Goal: Task Accomplishment & Management: Complete application form

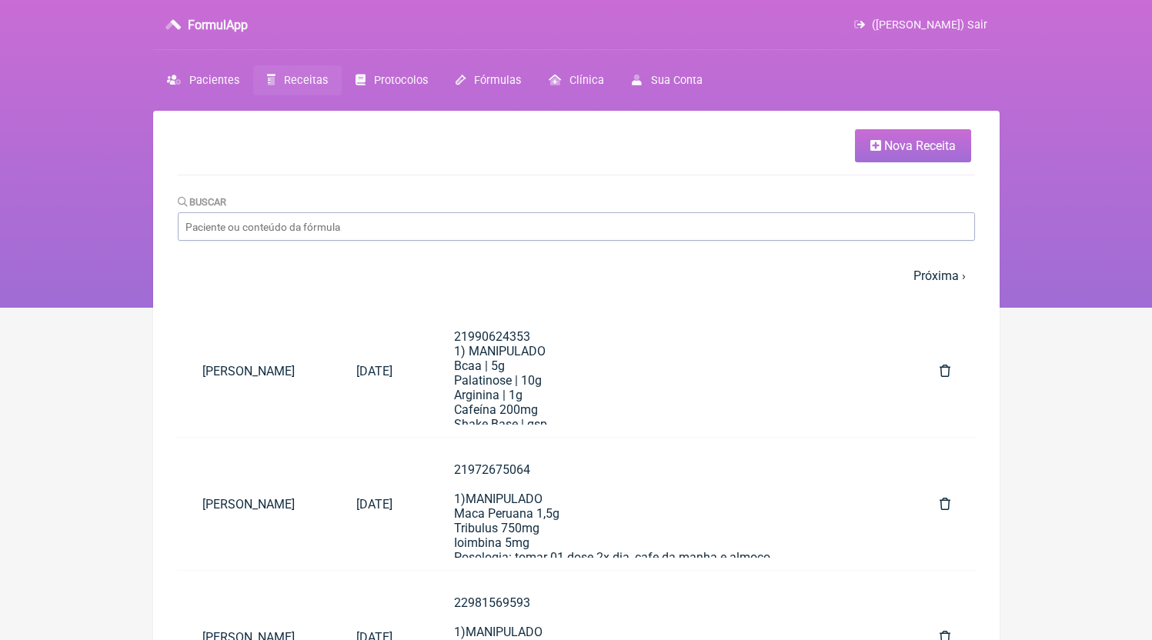
click at [937, 155] on link "Nova Receita" at bounding box center [913, 145] width 116 height 33
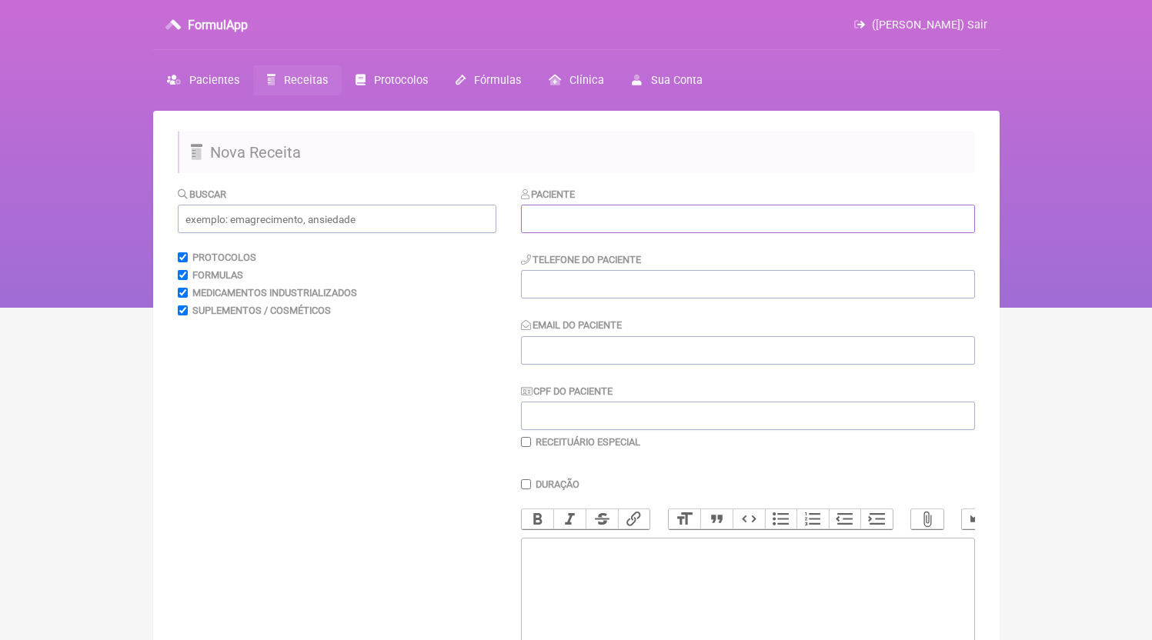
click at [646, 227] on input "text" at bounding box center [748, 219] width 454 height 28
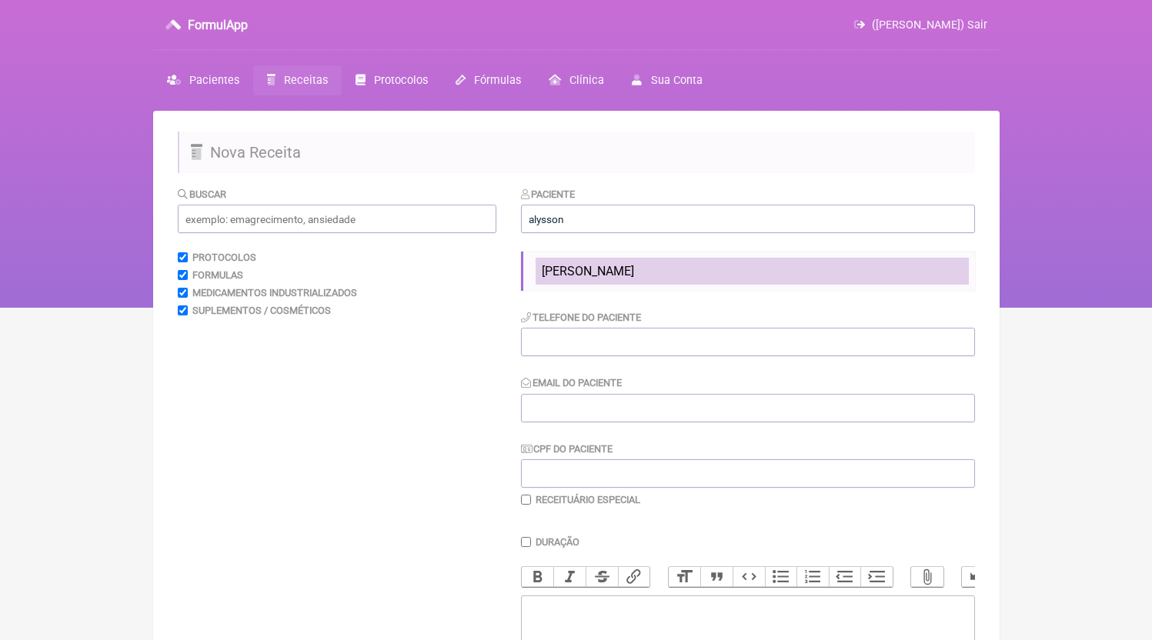
click at [663, 260] on li "[PERSON_NAME]" at bounding box center [752, 271] width 433 height 27
type input "[PERSON_NAME]"
type input "21999947860"
type input "DR.EDMUNDOBORGES@GMAIL.COM"
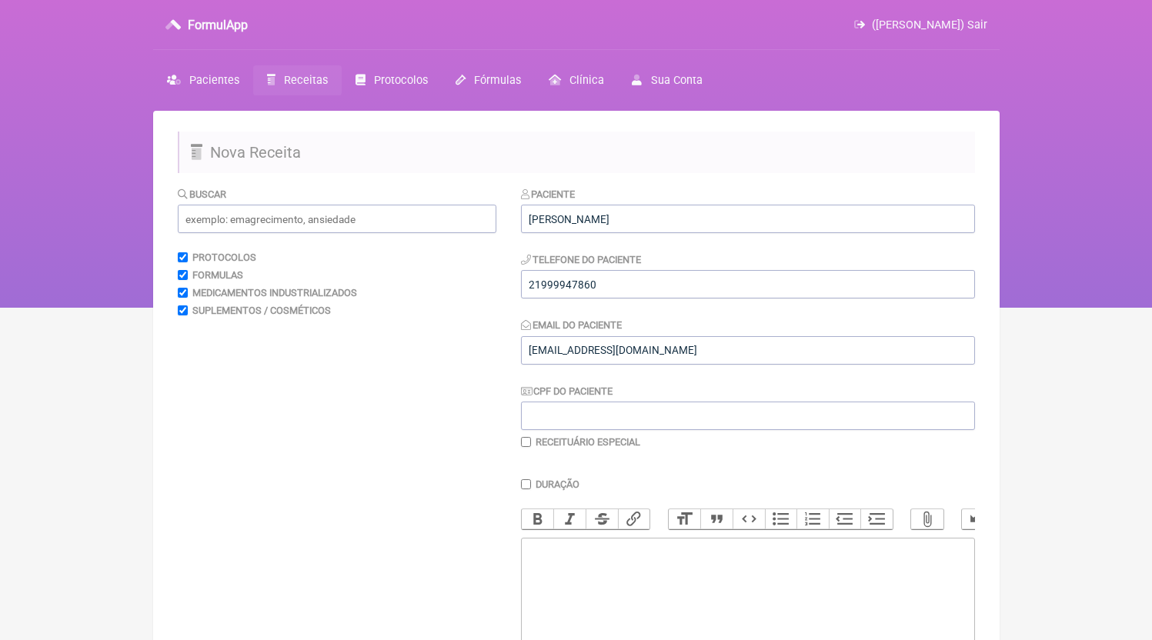
scroll to position [166, 0]
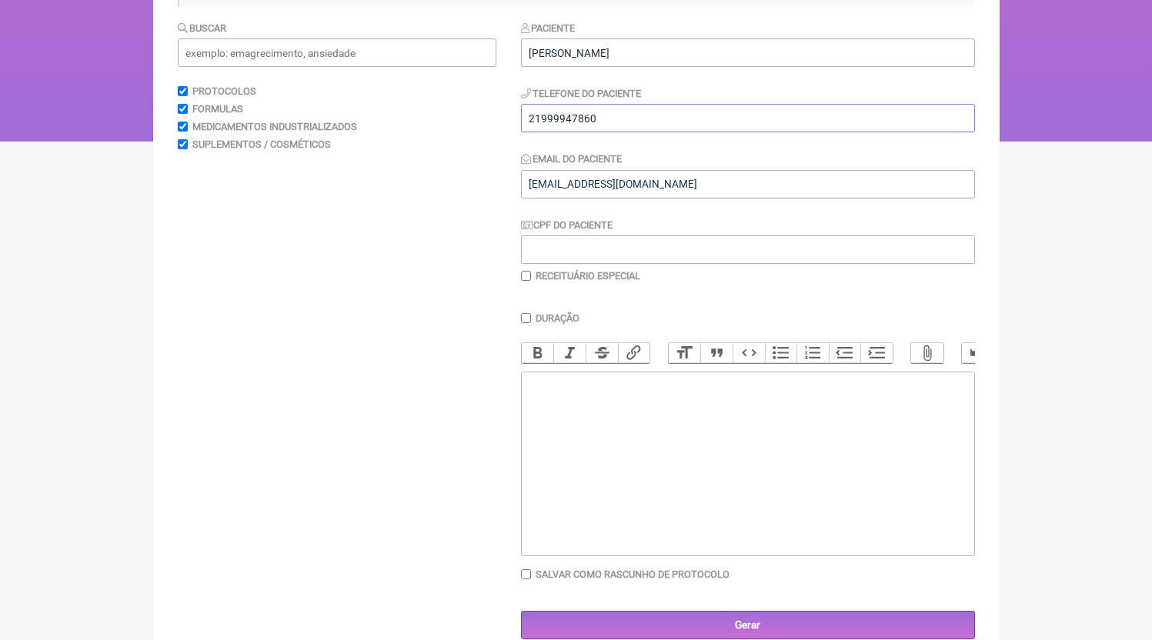
click at [654, 125] on input "21999947860" at bounding box center [748, 118] width 454 height 28
click at [616, 533] on trix-editor at bounding box center [748, 464] width 454 height 185
paste trix-editor "<div>21999947860</div>"
paste trix-editor "<div>21999947860<br><br>1)MANIPULADO<br>Epigalatocatequina 300mg<br>Ioimbina 10…"
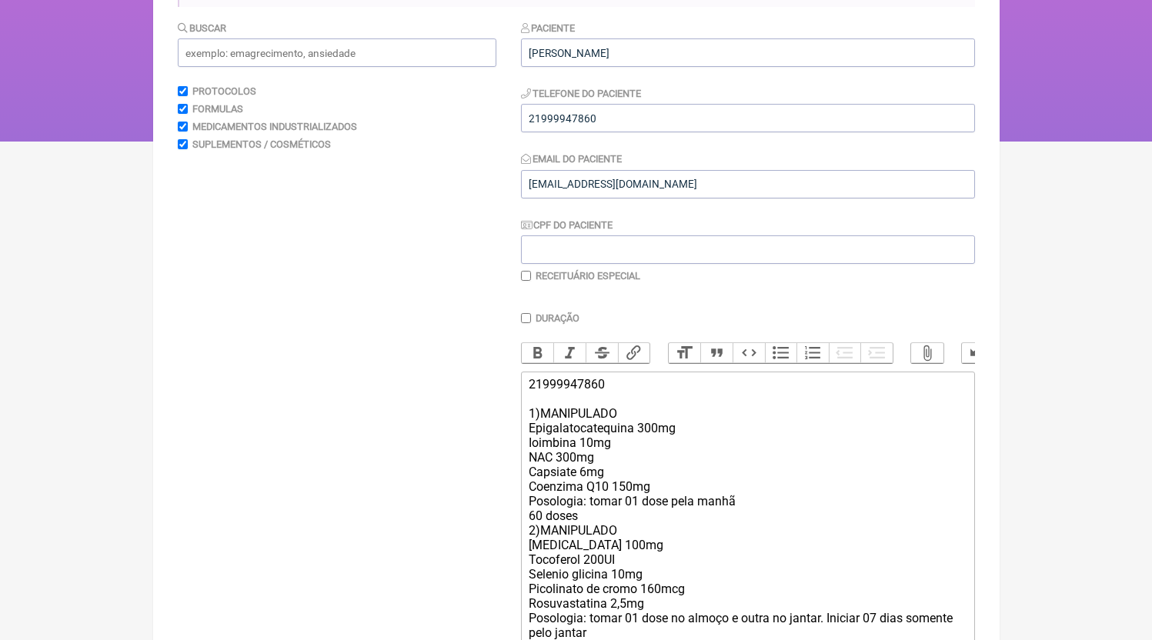
scroll to position [251, 0]
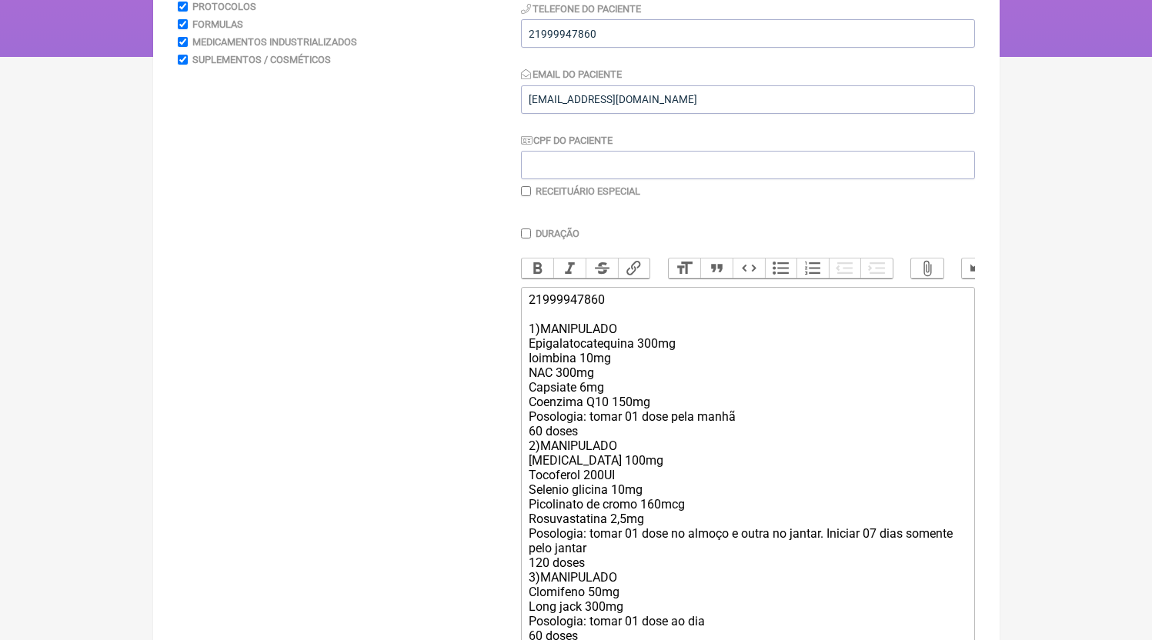
click at [596, 450] on div "21999947860 1)MANIPULADO Epigalatocatequina 300mg Ioimbina 10mg NAC 300mg Capsi…" at bounding box center [747, 467] width 437 height 351
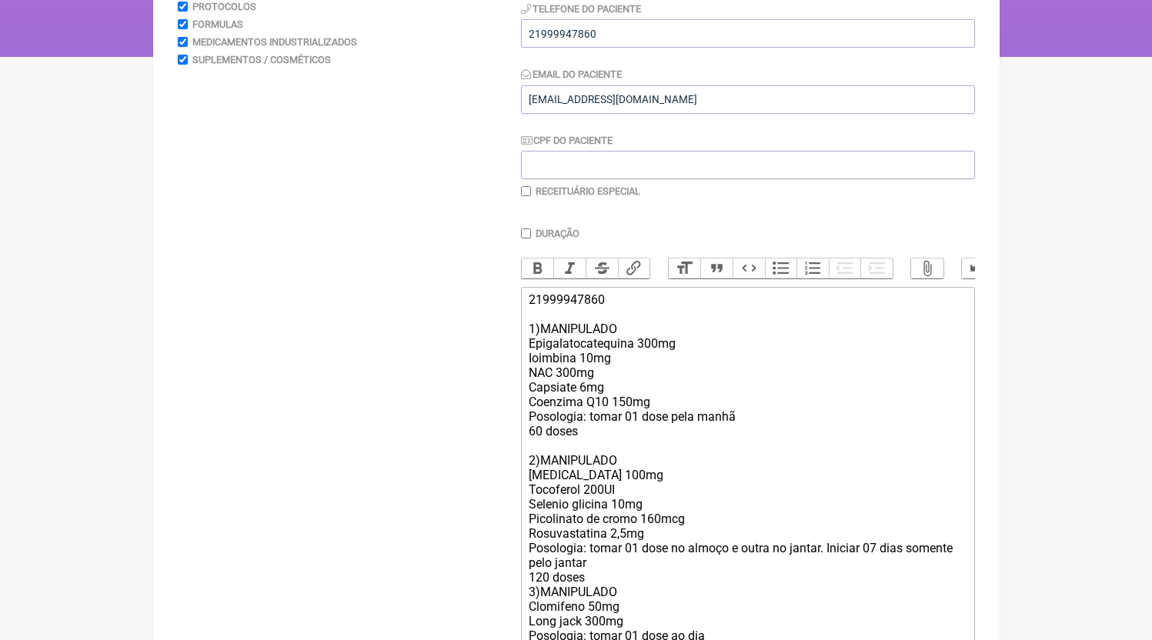
scroll to position [399, 0]
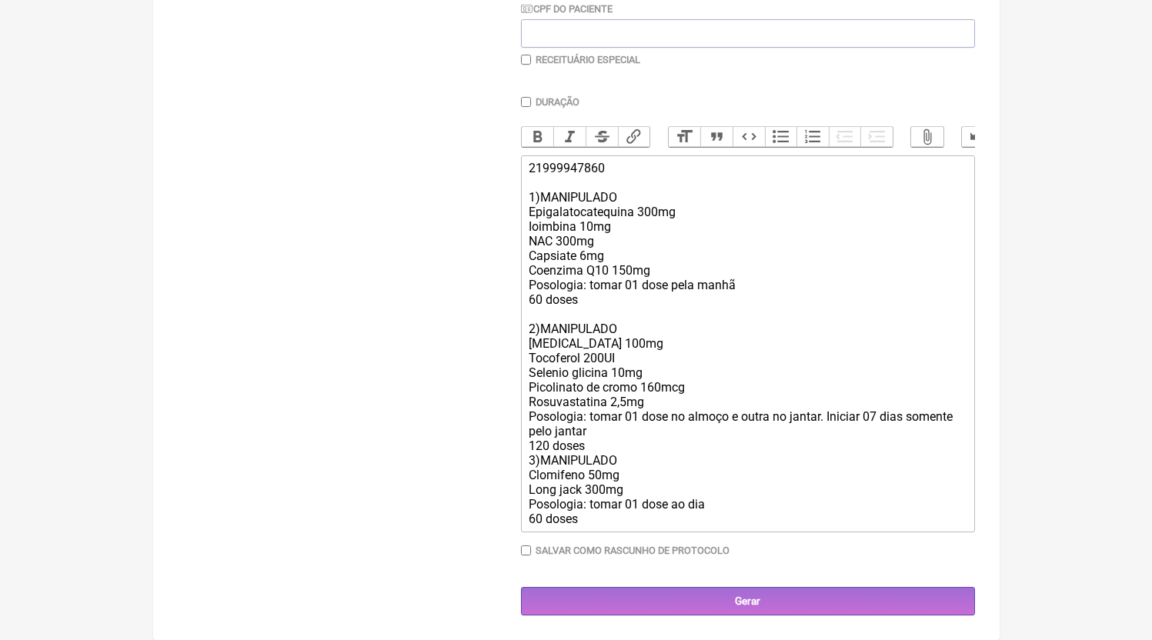
click at [606, 441] on div "21999947860 1)MANIPULADO Epigalatocatequina 300mg Ioimbina 10mg NAC 300mg Capsi…" at bounding box center [747, 344] width 437 height 366
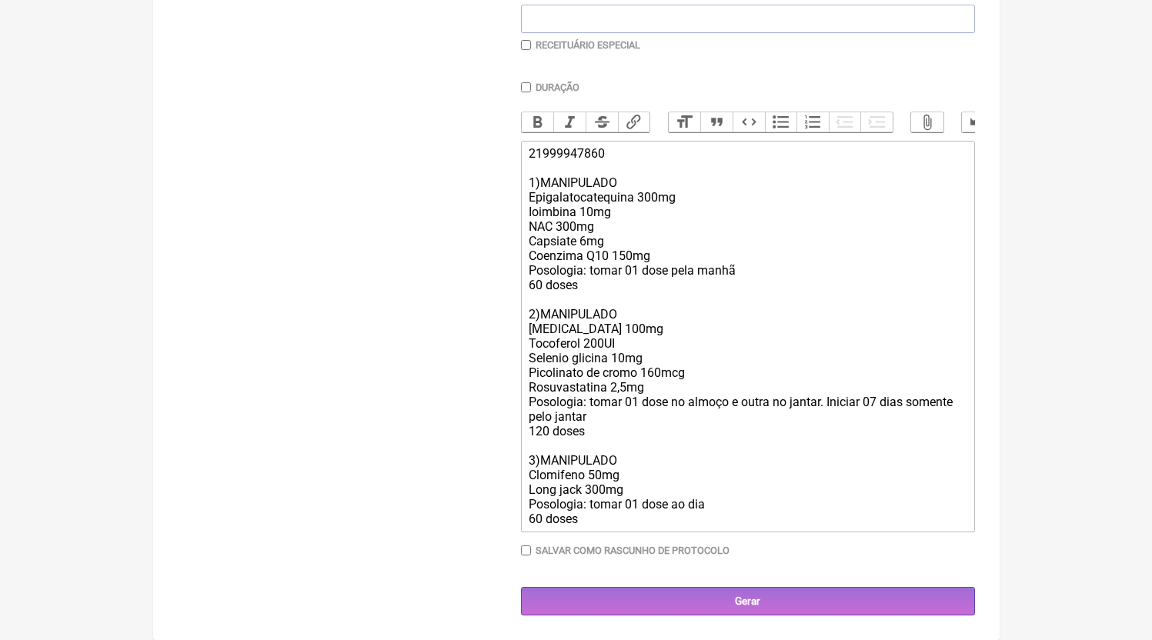
scroll to position [413, 0]
click at [596, 213] on div "21999947860 1)MANIPULADO Epigalatocatequina 300mg Ioimbina 10mg NAC 300mg Capsi…" at bounding box center [747, 336] width 437 height 380
click at [593, 165] on div "21999947860 1)MANIPULADO Epigalatocatequina 300mg Ioimbina 10mg NAC 300mg Capsi…" at bounding box center [747, 336] width 437 height 380
drag, startPoint x: 610, startPoint y: 518, endPoint x: 477, endPoint y: 465, distance: 143.3
click at [477, 465] on form "Buscar Protocolos Formulas Medicamentos Industrializados Suplementos / Cosmétic…" at bounding box center [576, 202] width 797 height 826
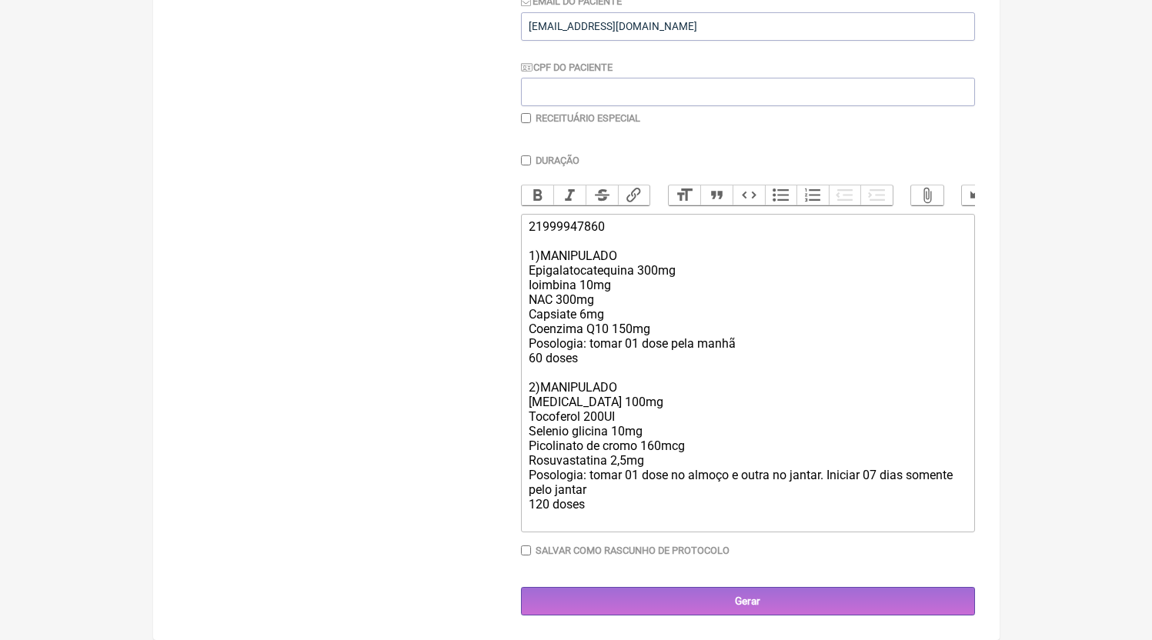
type trix-editor "<div>21999947860<br><br>1)MANIPULADO<br>Epigalatocatequina 300mg<br>Ioimbina 10…"
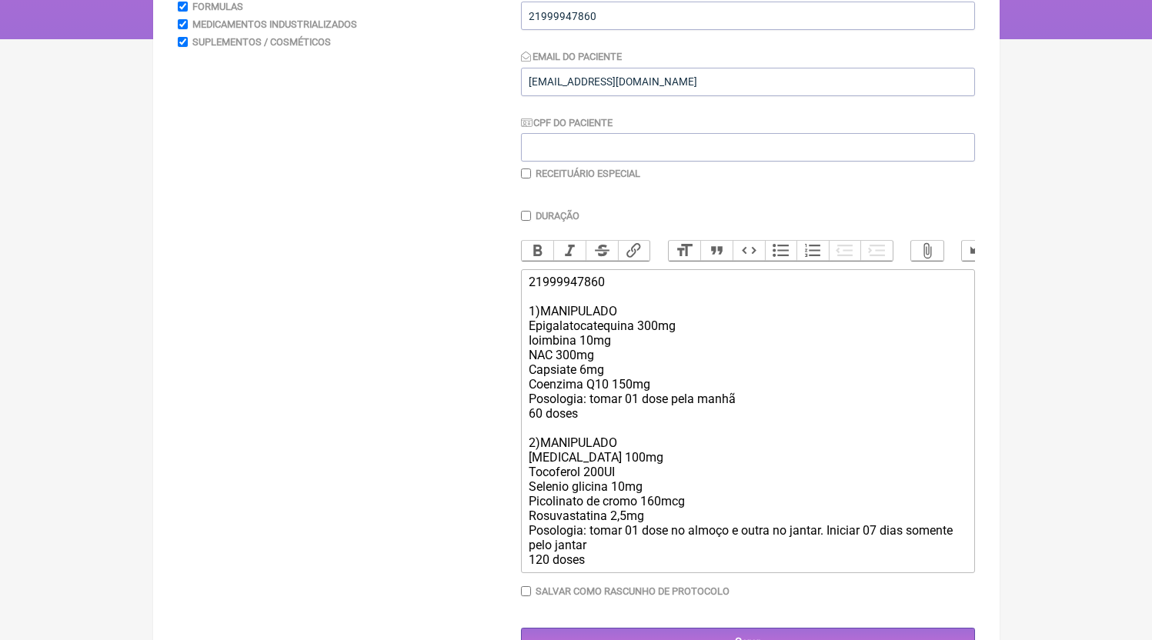
scroll to position [325, 0]
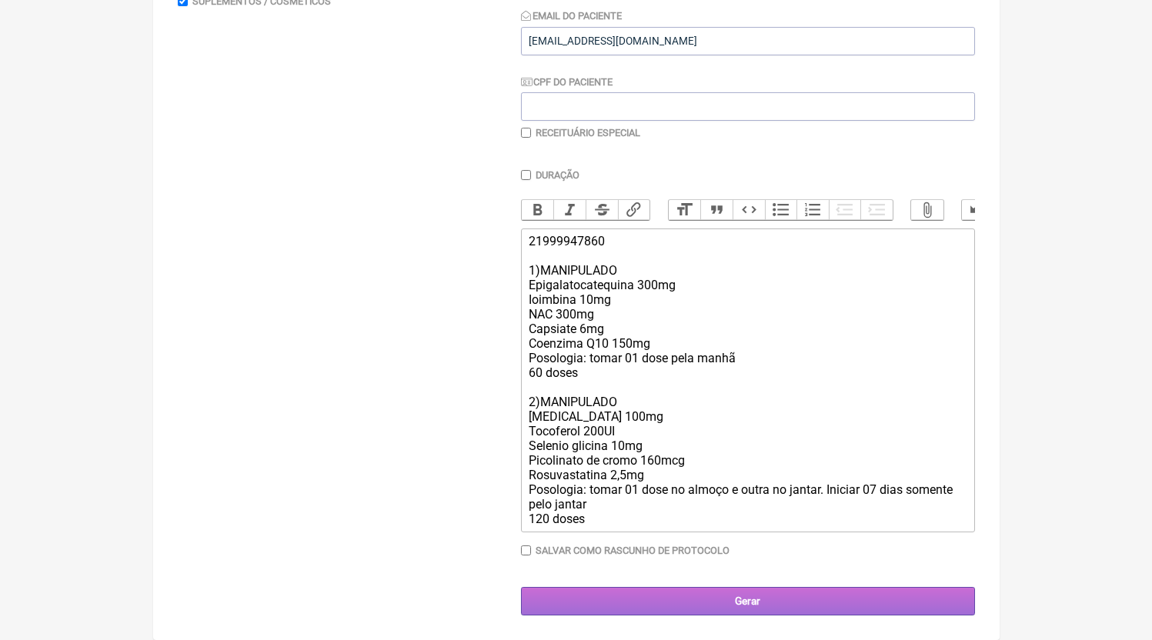
click at [750, 614] on input "Gerar" at bounding box center [748, 601] width 454 height 28
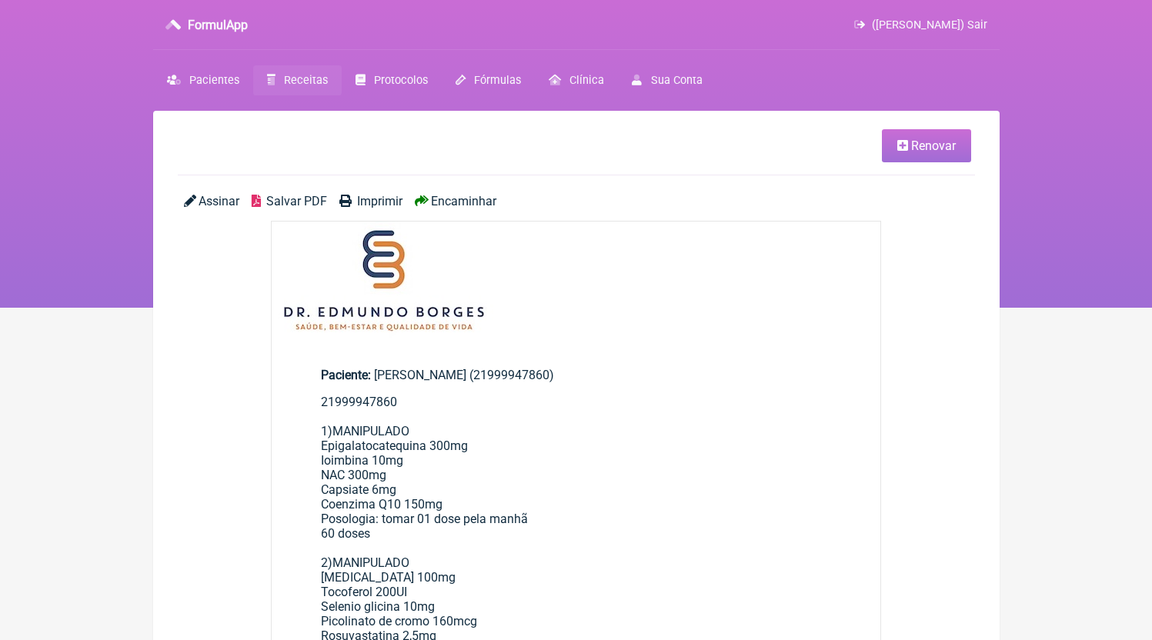
click at [315, 197] on span "Salvar PDF" at bounding box center [296, 201] width 61 height 15
click at [313, 85] on span "Receitas" at bounding box center [306, 80] width 44 height 13
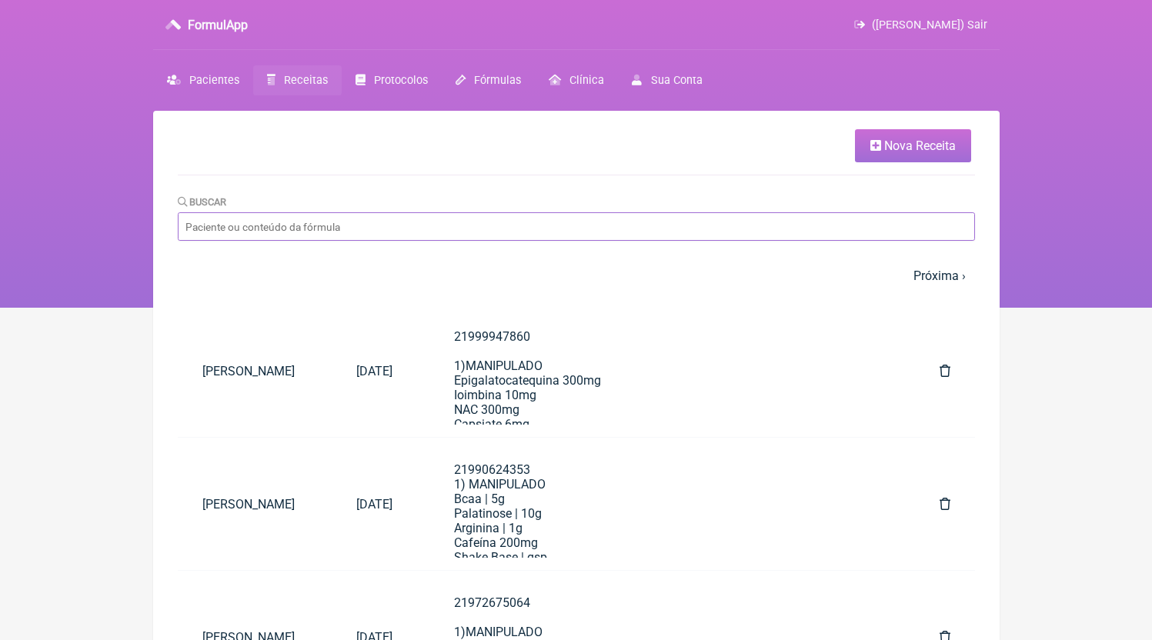
click at [362, 239] on input "Buscar" at bounding box center [576, 226] width 797 height 28
type input "[PERSON_NAME]"
click at [934, 155] on link "Nova Receita" at bounding box center [913, 145] width 116 height 33
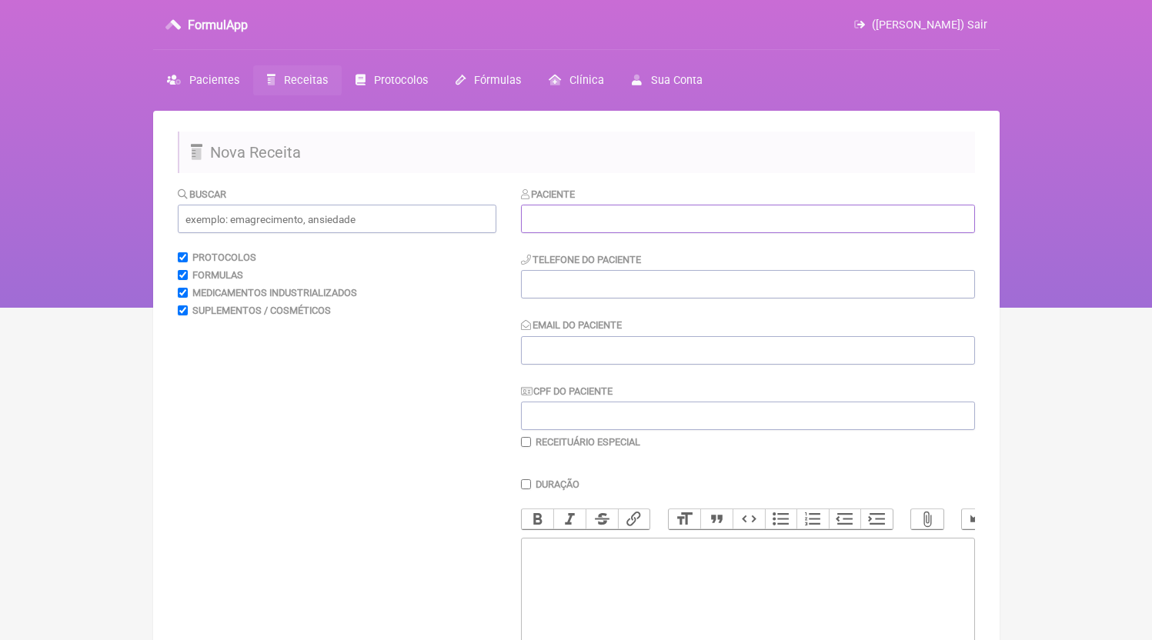
click at [584, 229] on input "text" at bounding box center [748, 219] width 454 height 28
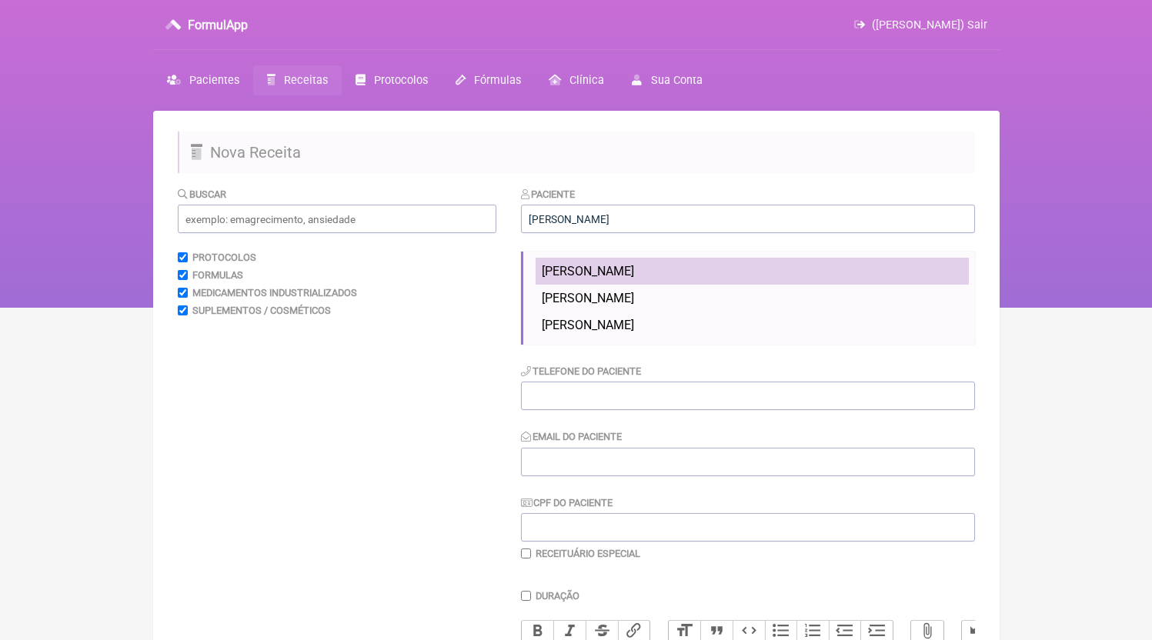
click at [617, 279] on span "[PERSON_NAME]" at bounding box center [588, 271] width 92 height 15
type input "[PERSON_NAME]"
type input "21999117414"
type input "[EMAIL_ADDRESS][DOMAIN_NAME]"
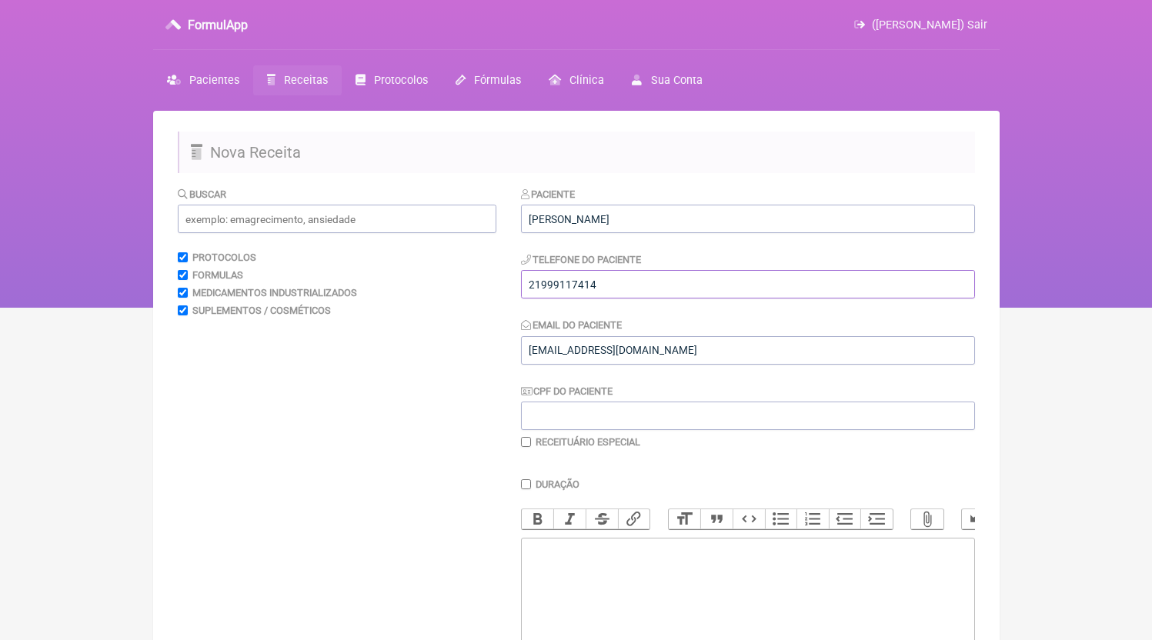
click at [616, 281] on input "21999117414" at bounding box center [748, 284] width 454 height 28
click at [674, 606] on trix-editor at bounding box center [748, 630] width 454 height 185
paste trix-editor "<div>21999117414</div>"
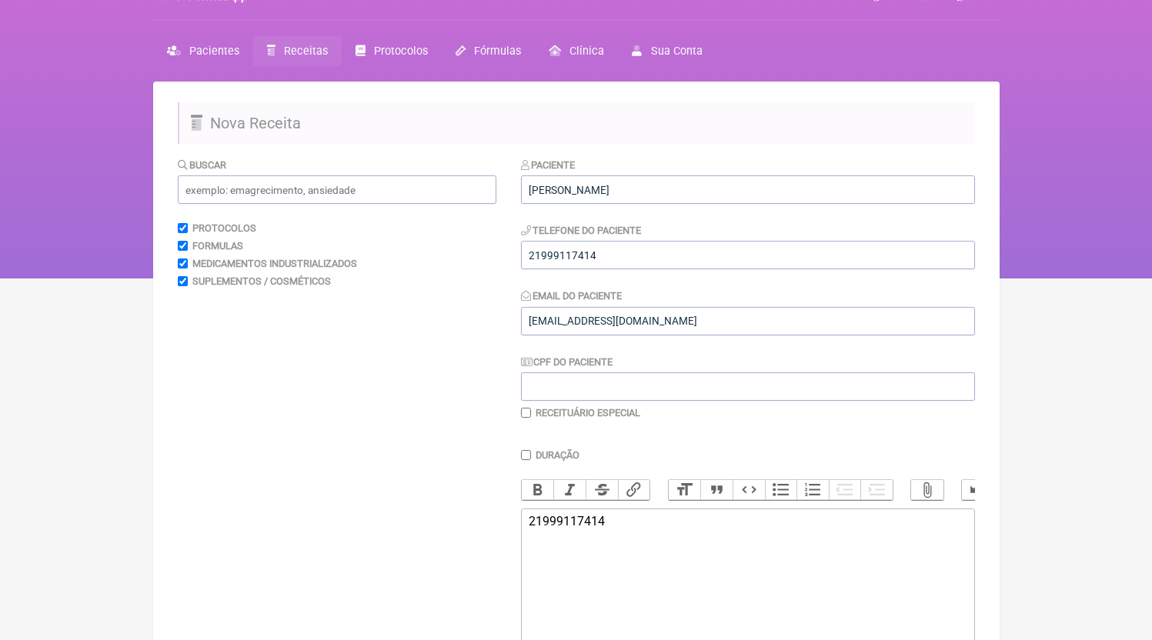
scroll to position [39, 0]
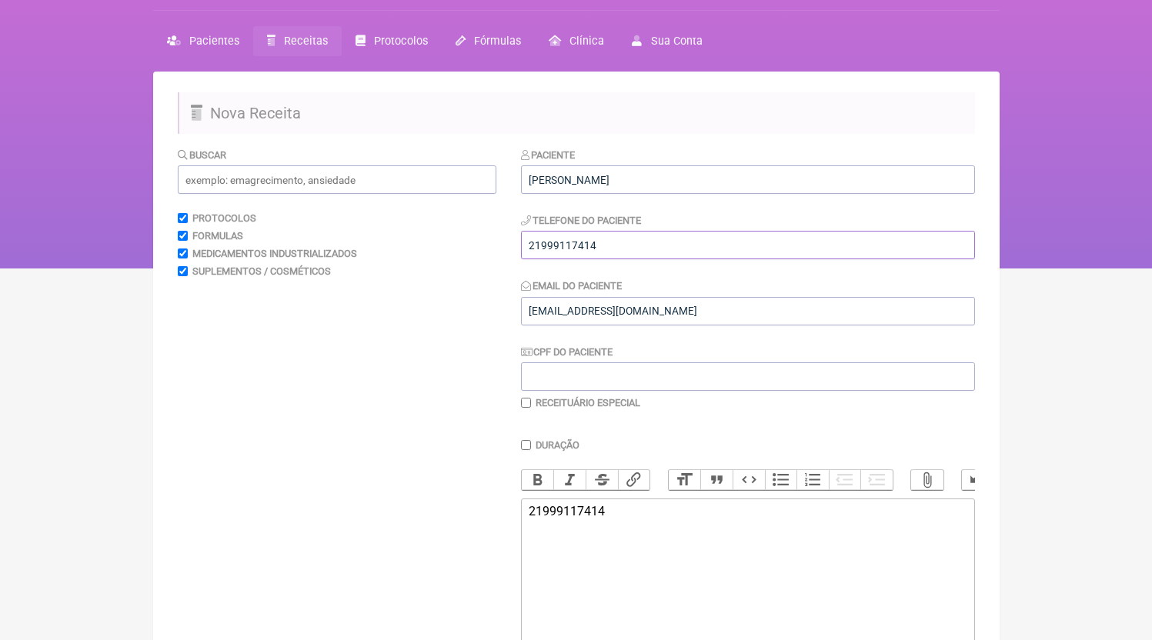
click at [639, 252] on input "21999117414" at bounding box center [748, 245] width 454 height 28
click at [599, 253] on input "21999117414" at bounding box center [748, 245] width 454 height 28
drag, startPoint x: 570, startPoint y: 247, endPoint x: 629, endPoint y: 248, distance: 59.3
click at [629, 248] on input "21999117414" at bounding box center [748, 245] width 454 height 28
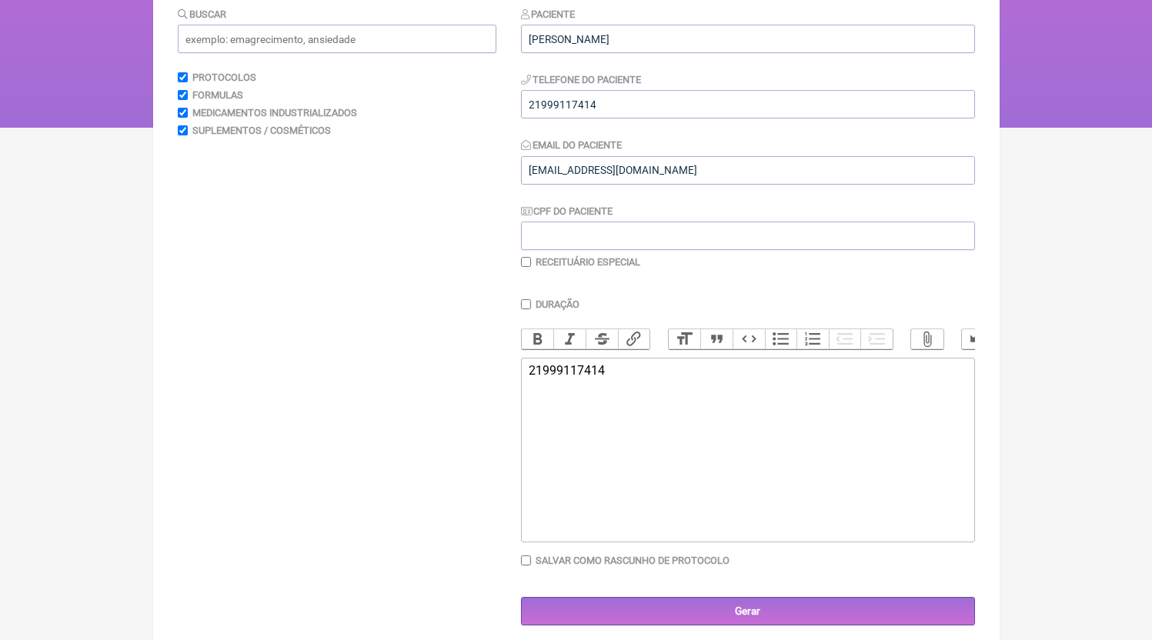
click at [692, 487] on trix-editor "21999117414" at bounding box center [748, 450] width 454 height 185
paste trix-editor "<div>21999117414<br>21972792223<br>1) MANIPULADO<br>Vitamina D3 | 7.000ui<br>Vi…"
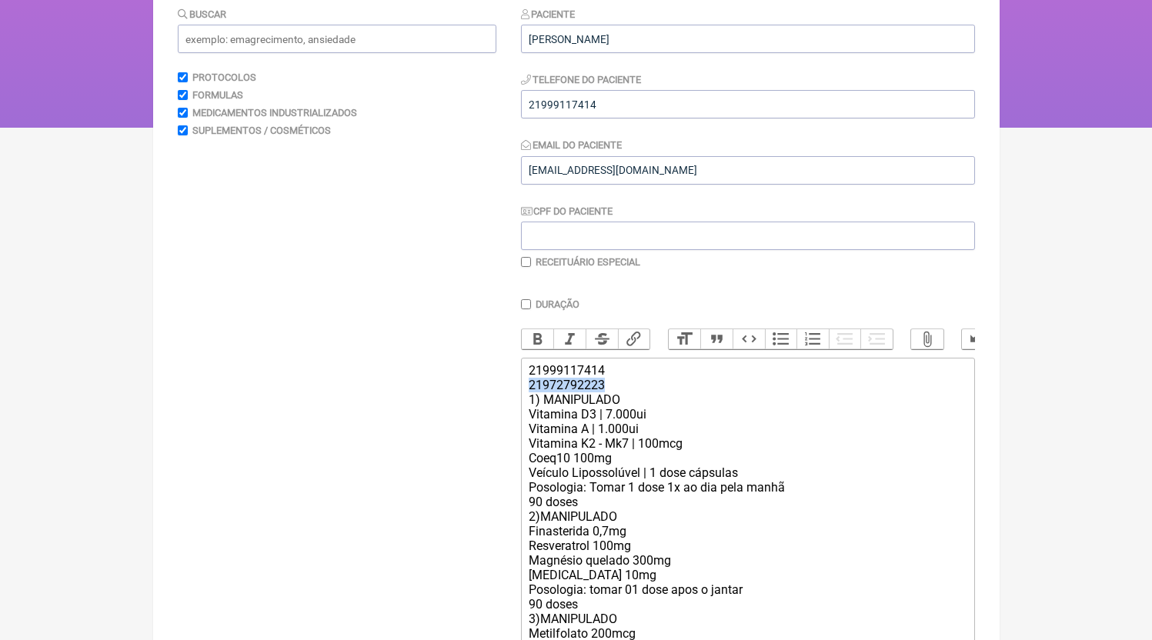
drag, startPoint x: 610, startPoint y: 407, endPoint x: 479, endPoint y: 398, distance: 131.9
click at [479, 398] on form "Buscar Protocolos Formulas Medicamentos Industrializados Suplementos / Cosmétic…" at bounding box center [576, 463] width 797 height 914
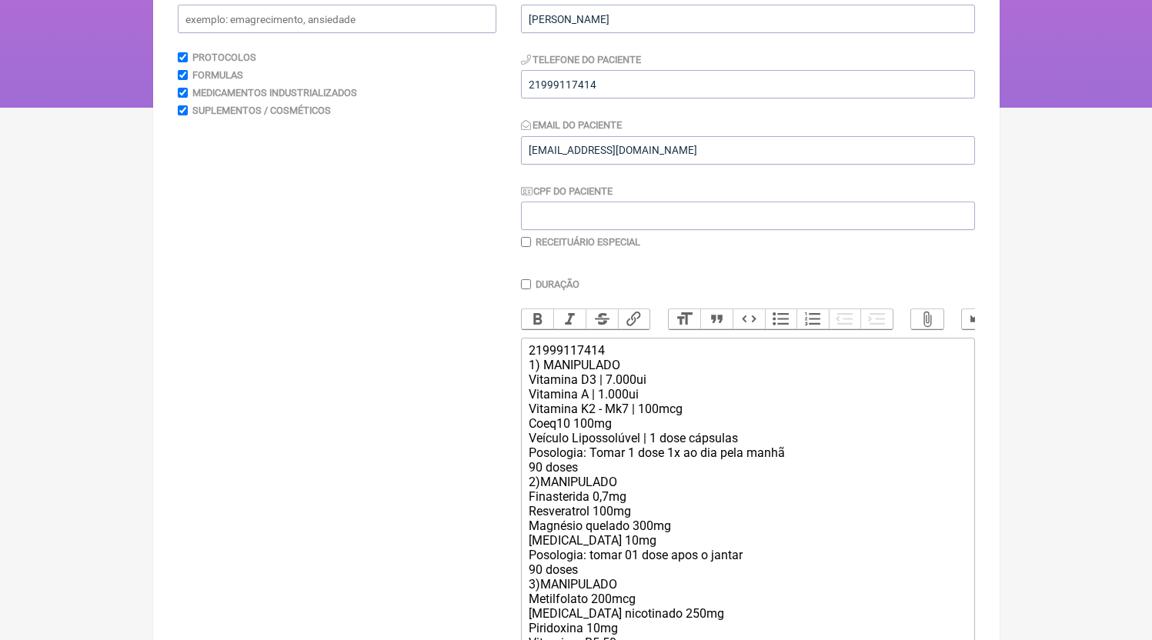
scroll to position [220, 0]
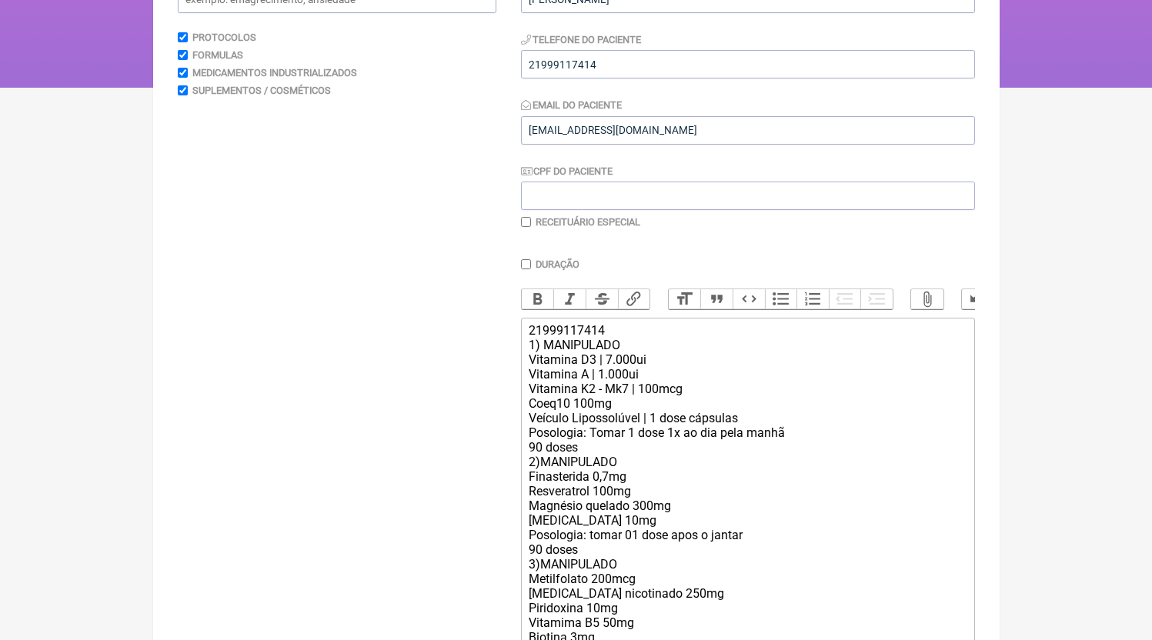
click at [626, 475] on div "21999117414 1) MANIPULADO Vitamina D3 | 7.000ui Vitamina A | 1.000ui Vitamina K…" at bounding box center [747, 549] width 437 height 453
click at [621, 466] on div "21999117414 1) MANIPULADO Vitamina D3 | 7.000ui Vitamina A | 1.000ui Vitamina K…" at bounding box center [747, 549] width 437 height 453
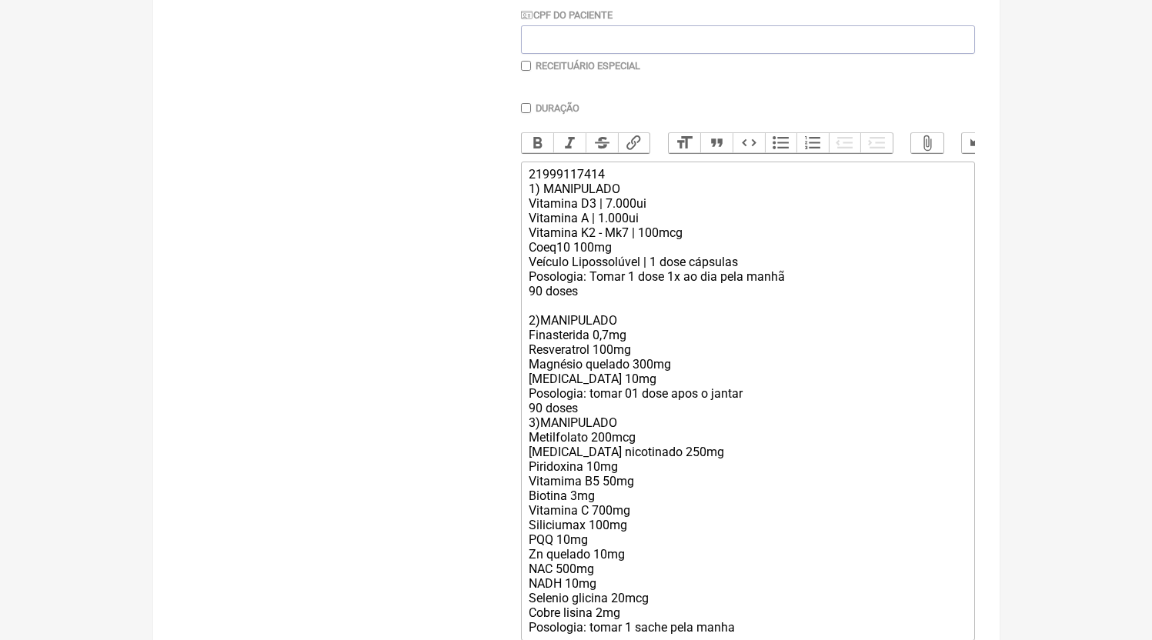
scroll to position [501, 0]
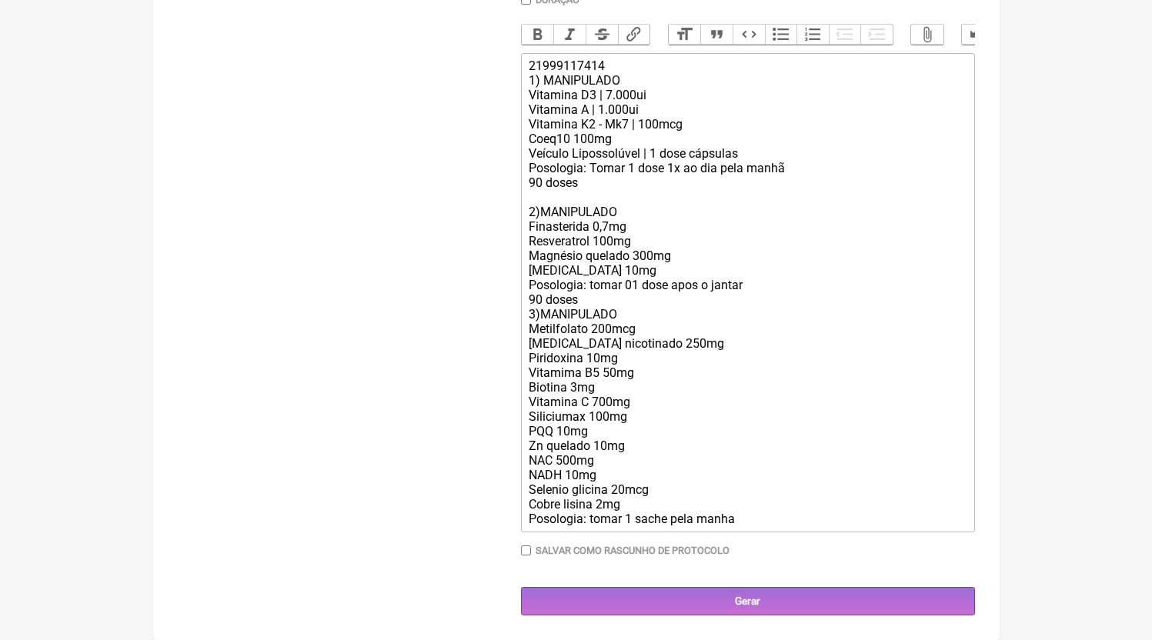
click at [574, 285] on div "21999117414 1) MANIPULADO Vitamina D3 | 7.000ui Vitamina A | 1.000ui Vitamina K…" at bounding box center [747, 292] width 437 height 468
click at [594, 306] on div "21999117414 1) MANIPULADO Vitamina D3 | 7.000ui Vitamina A | 1.000ui Vitamina K…" at bounding box center [747, 292] width 437 height 468
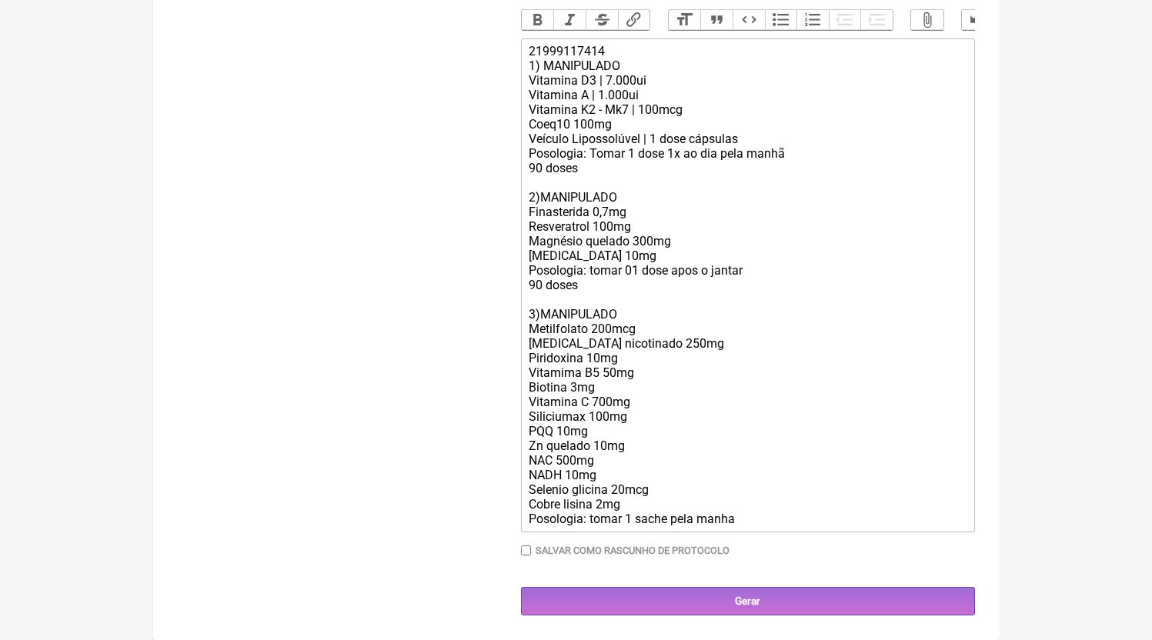
click at [761, 526] on div "21999117414 1) MANIPULADO Vitamina D3 | 7.000ui Vitamina A | 1.000ui Vitamina K…" at bounding box center [747, 285] width 437 height 482
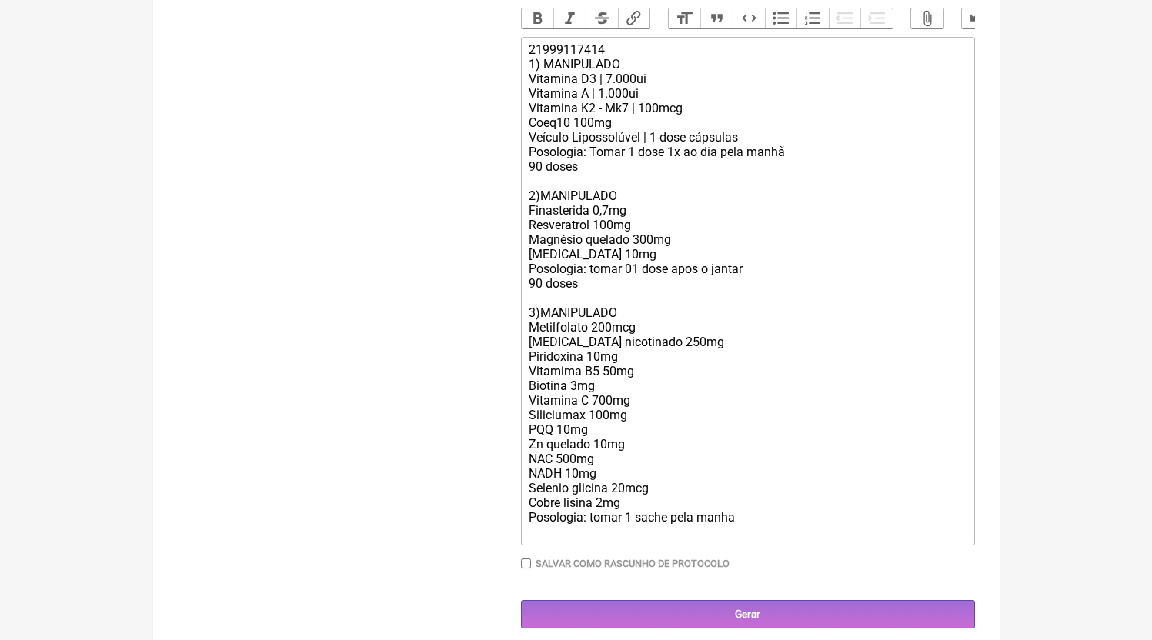
paste trix-editor "<div>21999117414<br>1) MANIPULADO<br>Vitamina D3 | 7.000ui<br>Vitamina A | 1.00…"
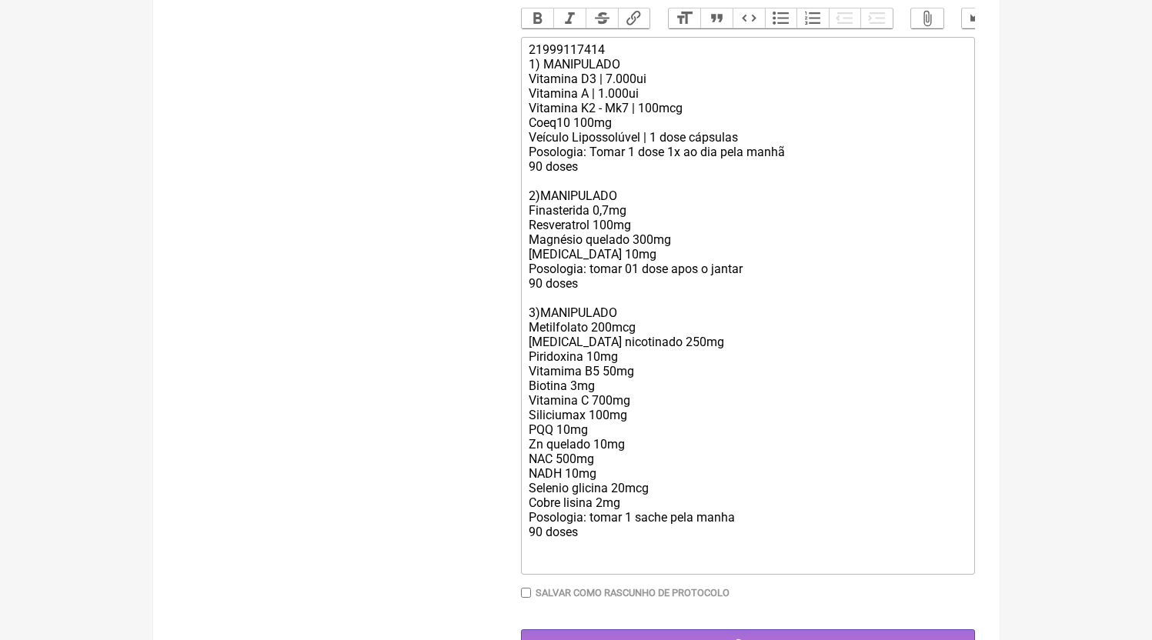
paste trix-editor "<lor>82333062664<ip>0) DOLORSITAM<co>Adipisci E4 | 3.960se<do>Eiusmodt I | 5.45…"
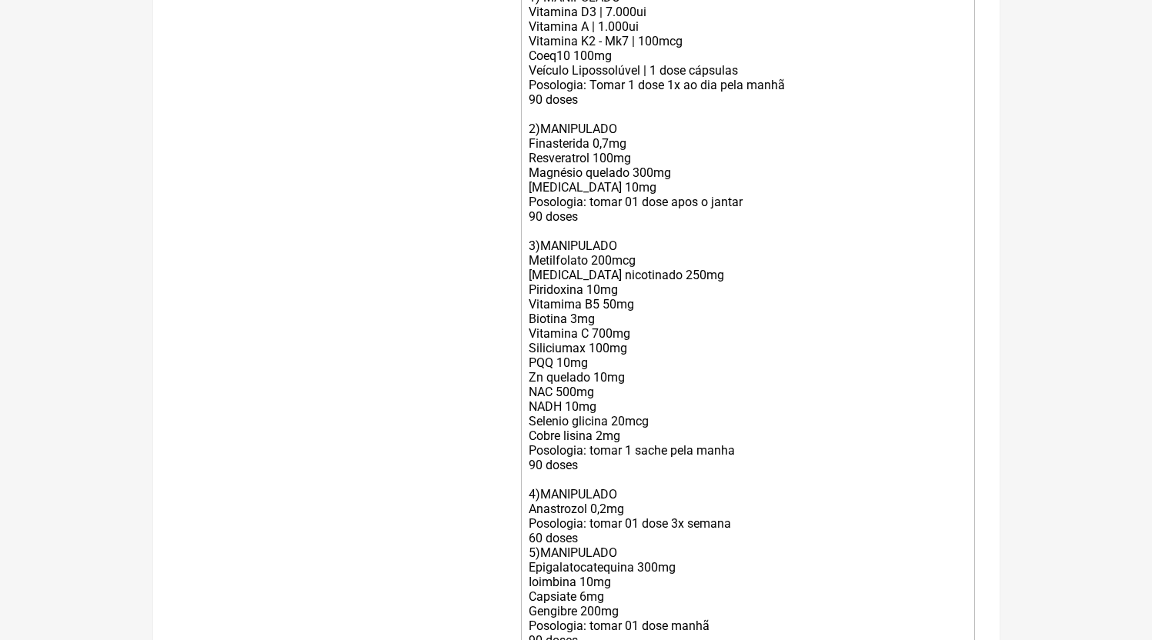
scroll to position [808, 0]
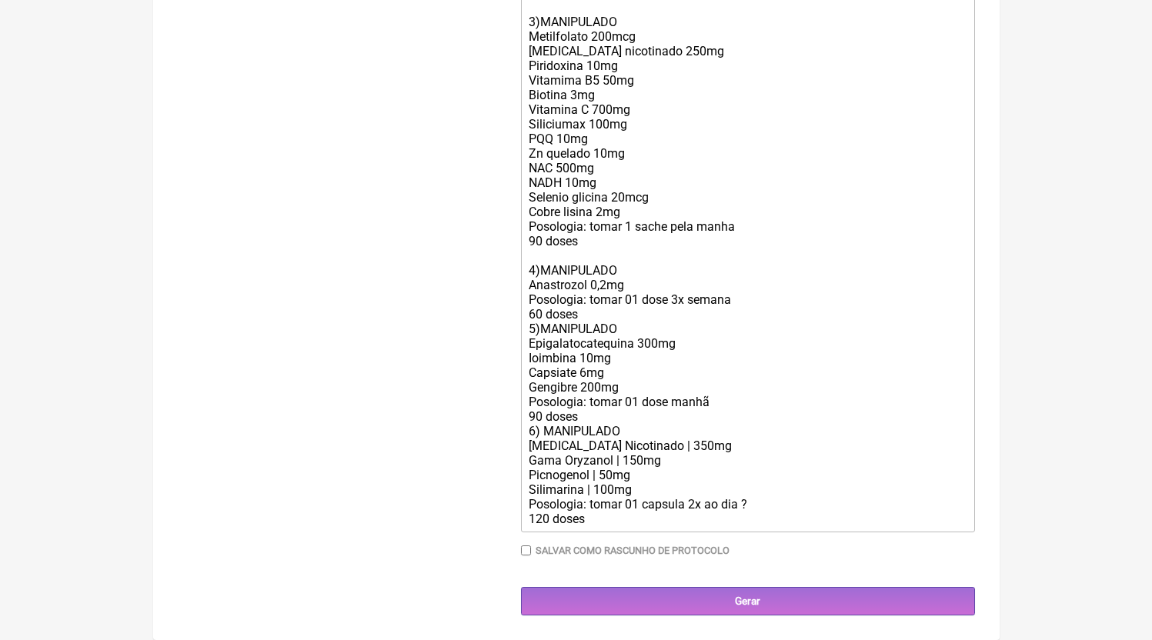
click at [603, 315] on div "21999117414 1) MANIPULADO Vitamina D3 | 7.000ui Vitamina A | 1.000ui Vitamina K…" at bounding box center [747, 138] width 437 height 775
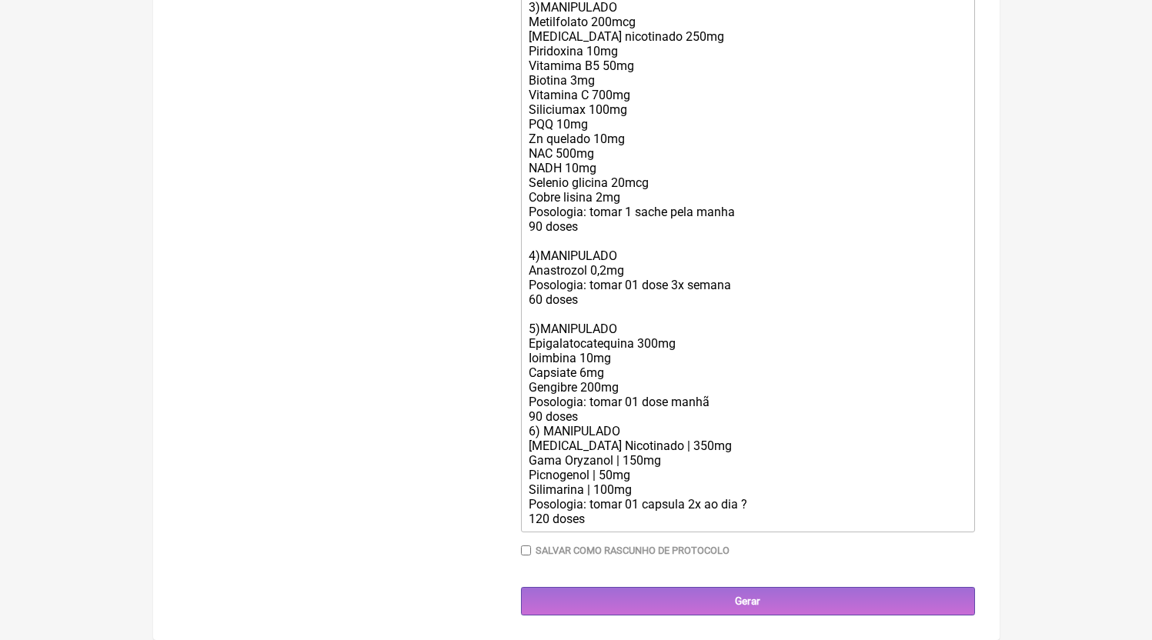
click at [597, 431] on div "21999117414 1) MANIPULADO Vitamina D3 | 7.000ui Vitamina A | 1.000ui Vitamina K…" at bounding box center [747, 131] width 437 height 789
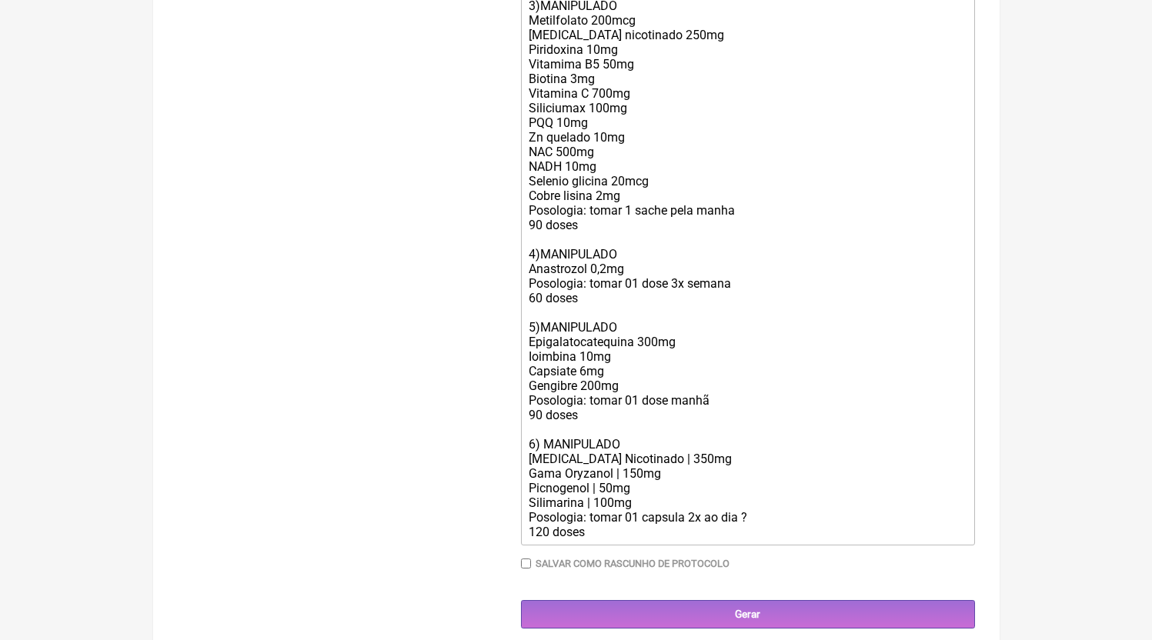
scroll to position [818, 0]
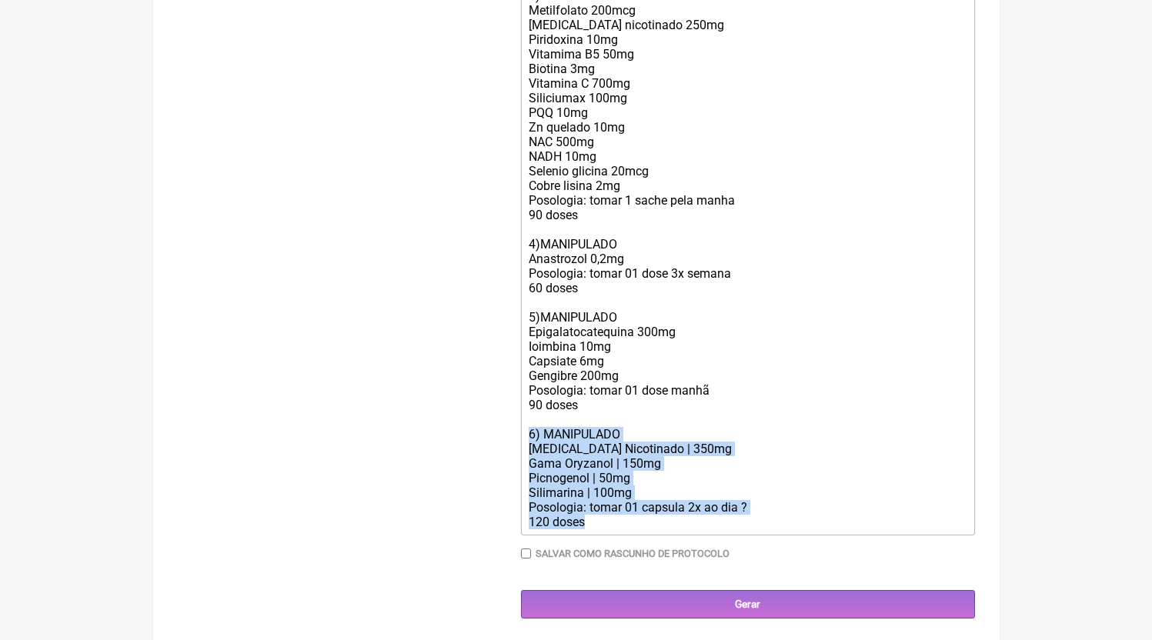
drag, startPoint x: 606, startPoint y: 544, endPoint x: 459, endPoint y: 454, distance: 172.4
paste trix-editor "<lor>13781746889<ip>5) DOLORSITAM<co>Adipisci E1 | 1.745se<do>Eiusmodt I | 9.99…"
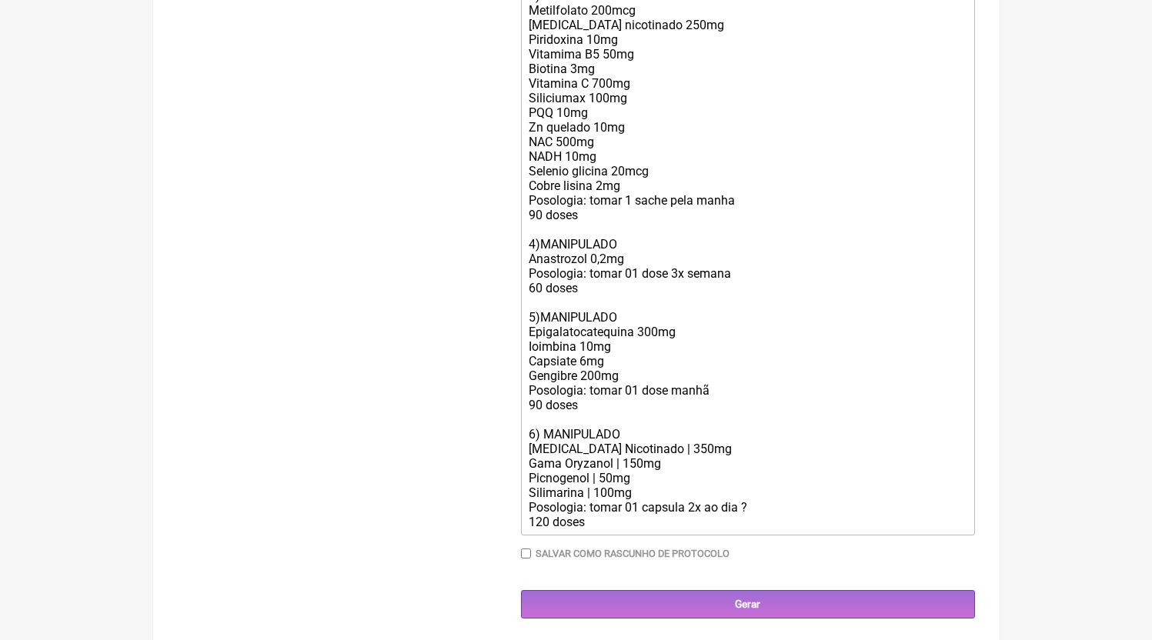
scroll to position [808, 0]
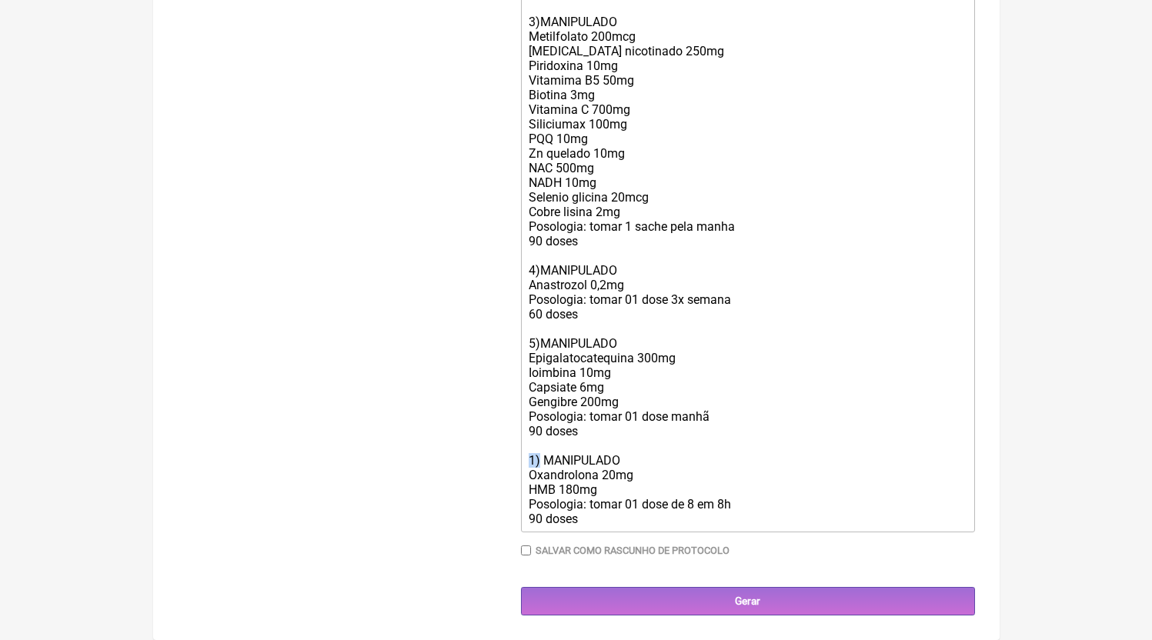
click at [519, 459] on form "Buscar Protocolos Formulas Medicamentos Industrializados Suplementos / Cosmétic…" at bounding box center [576, 4] width 797 height 1221
drag, startPoint x: 574, startPoint y: 492, endPoint x: 560, endPoint y: 495, distance: 14.0
click at [560, 495] on div "21999117414 1) MANIPULADO Vitamina D3 | 7.000ui Vitamina A | 1.000ui Vitamina K…" at bounding box center [747, 138] width 437 height 775
click at [713, 485] on div "21999117414 1) MANIPULADO Vitamina D3 | 7.000ui Vitamina A | 1.000ui Vitamina K…" at bounding box center [747, 138] width 437 height 775
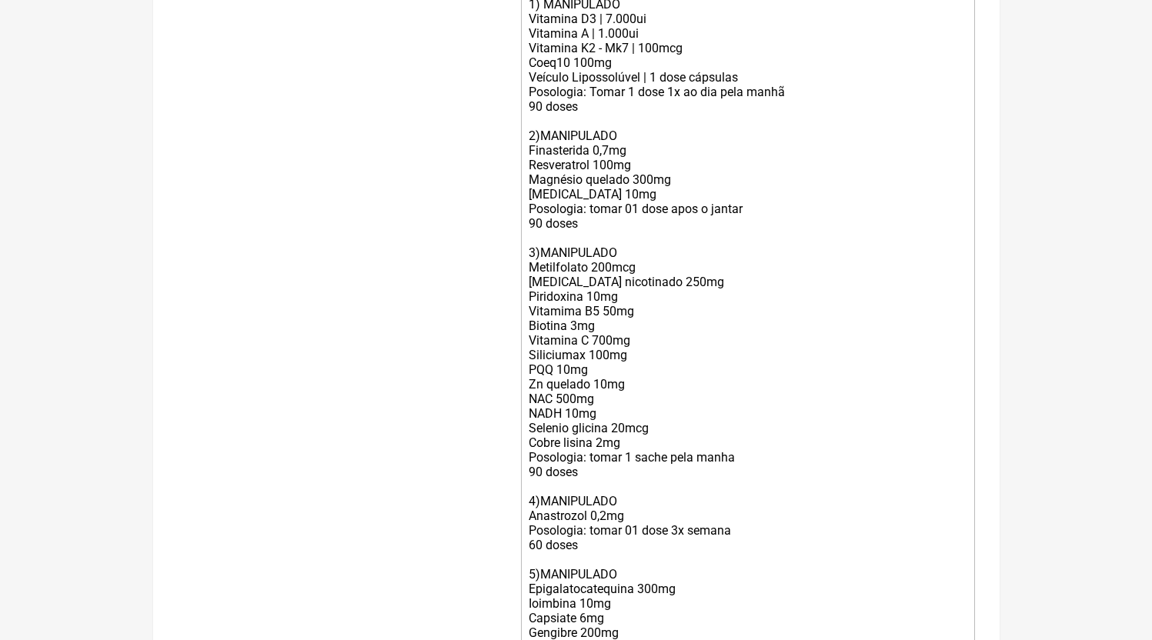
scroll to position [729, 0]
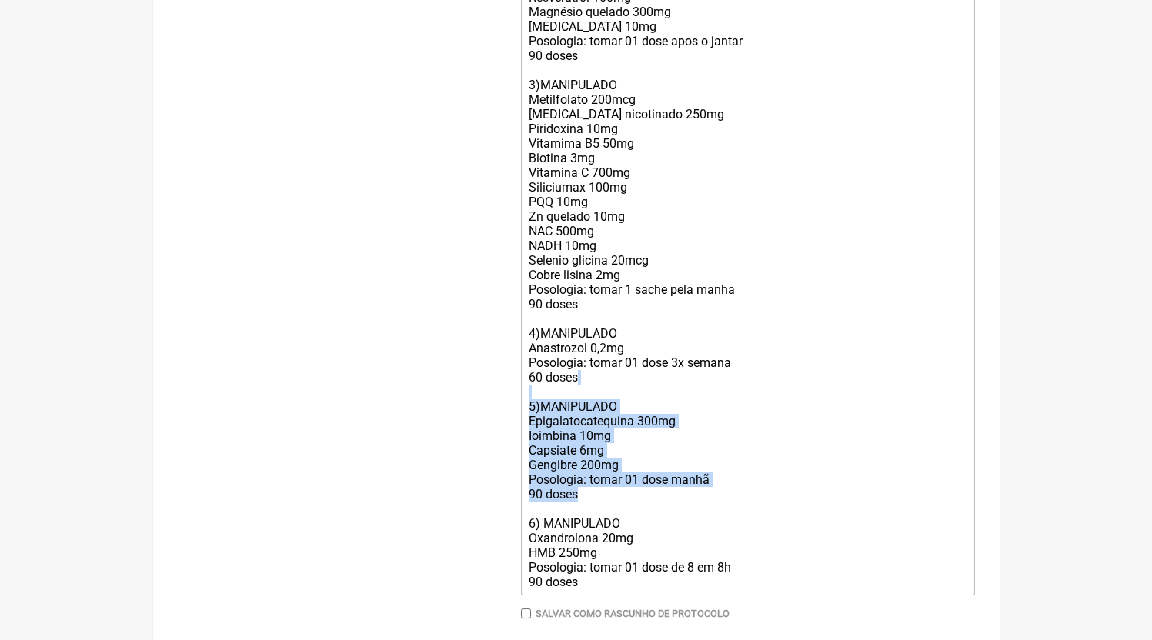
drag, startPoint x: 589, startPoint y: 509, endPoint x: 511, endPoint y: 409, distance: 127.1
click at [511, 409] on form "Buscar Protocolos Formulas Medicamentos Industrializados Suplementos / Cosmétic…" at bounding box center [576, 68] width 797 height 1221
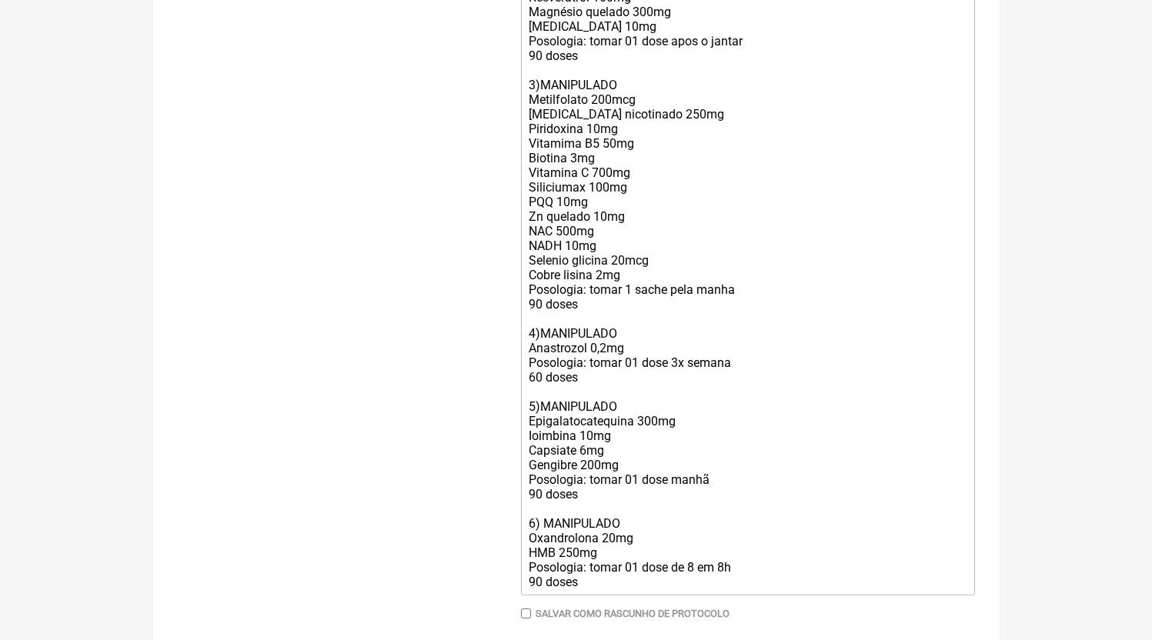
scroll to position [706, 0]
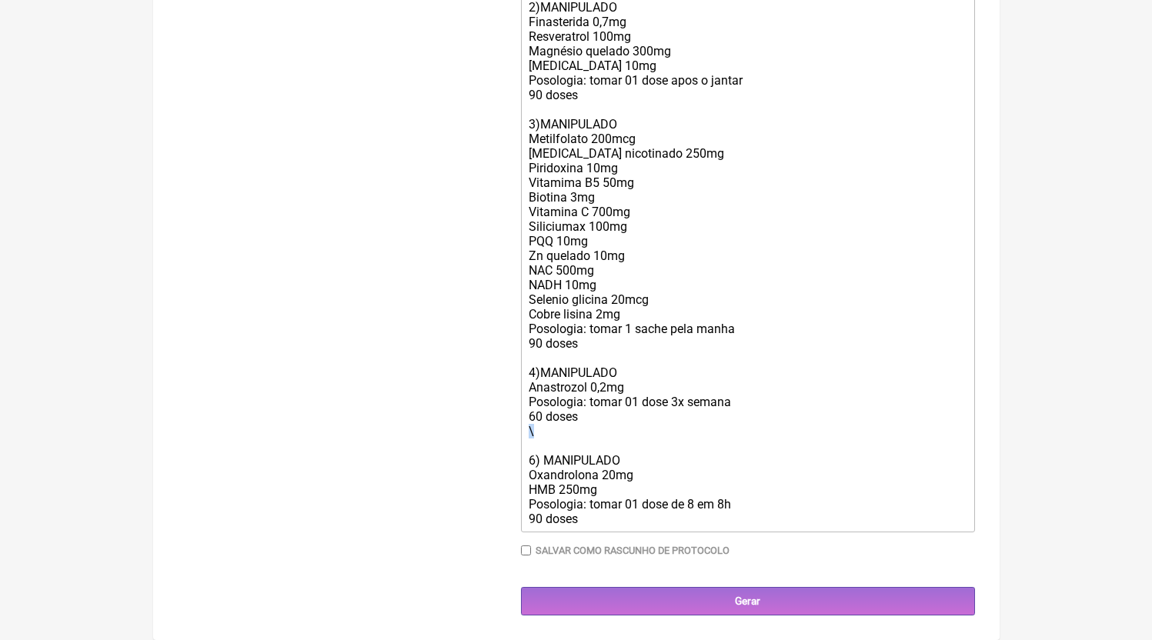
drag, startPoint x: 562, startPoint y: 432, endPoint x: 497, endPoint y: 427, distance: 64.9
click at [497, 427] on form "Buscar Protocolos Formulas Medicamentos Industrializados Suplementos / Cosmétic…" at bounding box center [576, 56] width 797 height 1119
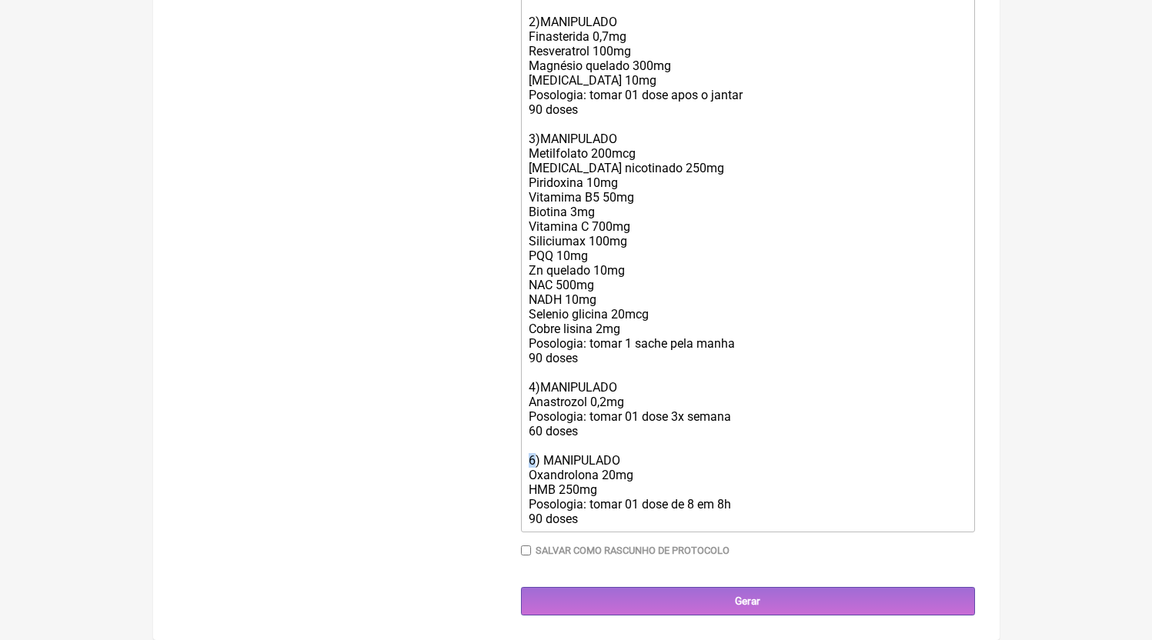
drag, startPoint x: 537, startPoint y: 462, endPoint x: 526, endPoint y: 463, distance: 11.6
click at [526, 463] on trix-editor "21999117414 1) MANIPULADO Vitamina D3 | 7.000ui Vitamina A | 1.000ui Vitamina K…" at bounding box center [748, 197] width 454 height 669
click at [572, 512] on div "21999117414 1) MANIPULADO Vitamina D3 | 7.000ui Vitamina A | 1.000ui Vitamina K…" at bounding box center [747, 197] width 437 height 658
drag, startPoint x: 534, startPoint y: 519, endPoint x: 526, endPoint y: 522, distance: 8.0
click at [526, 522] on trix-editor "21999117414 1) MANIPULADO Vitamina D3 | 7.000ui Vitamina A | 1.000ui Vitamina K…" at bounding box center [748, 197] width 454 height 669
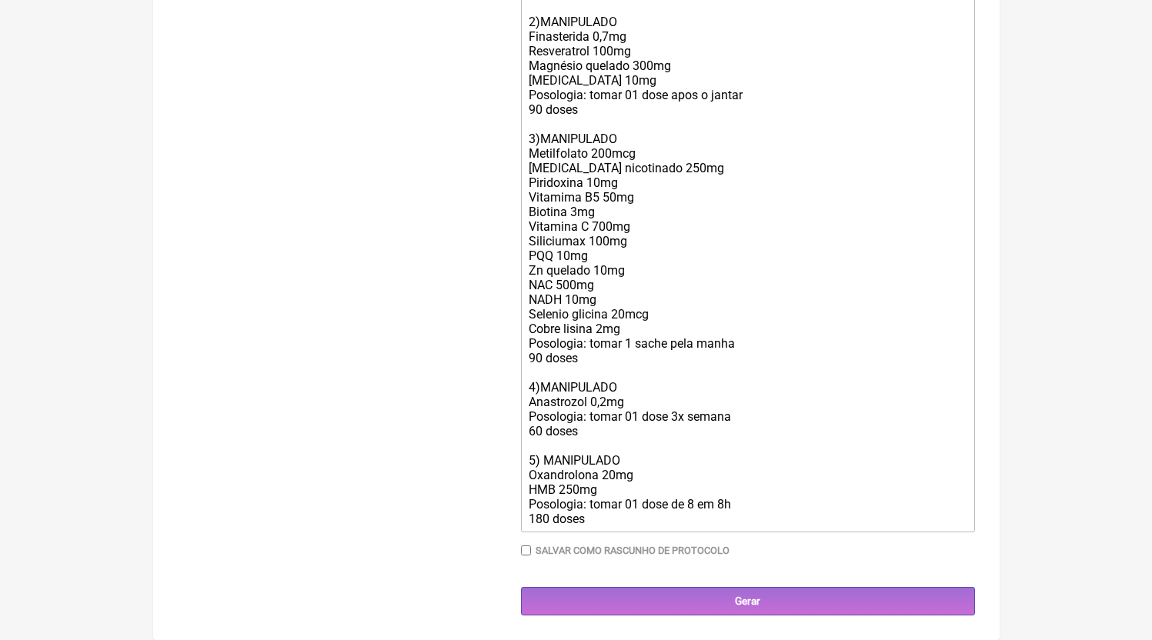
click at [619, 527] on trix-editor "21999117414 1) MANIPULADO Vitamina D3 | 7.000ui Vitamina A | 1.000ui Vitamina K…" at bounding box center [748, 197] width 454 height 669
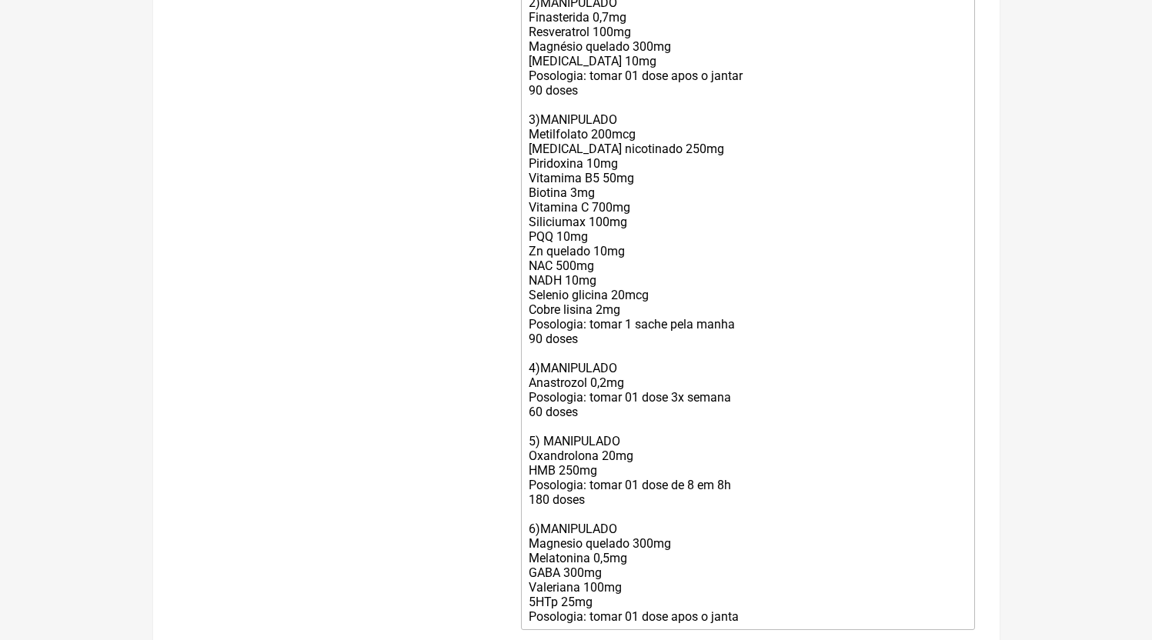
scroll to position [709, 0]
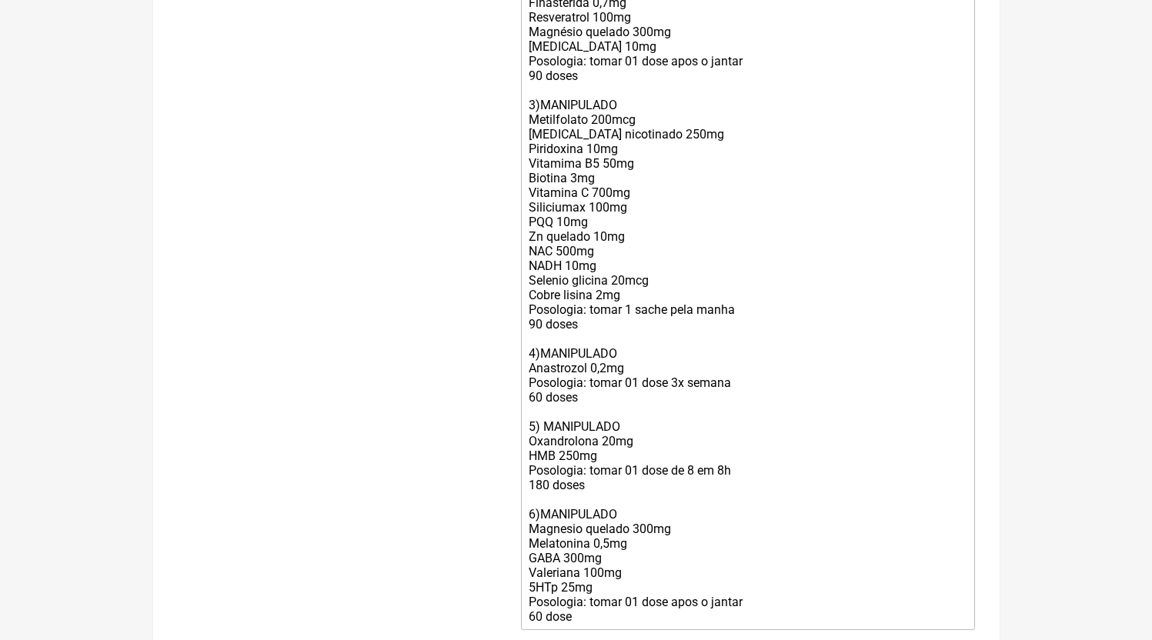
type trix-editor "<lor>03937240524<ip>9) DOLORSITAM<co>Adipisci E3 | 6.746se<do>Eiusmodt I | 7.29…"
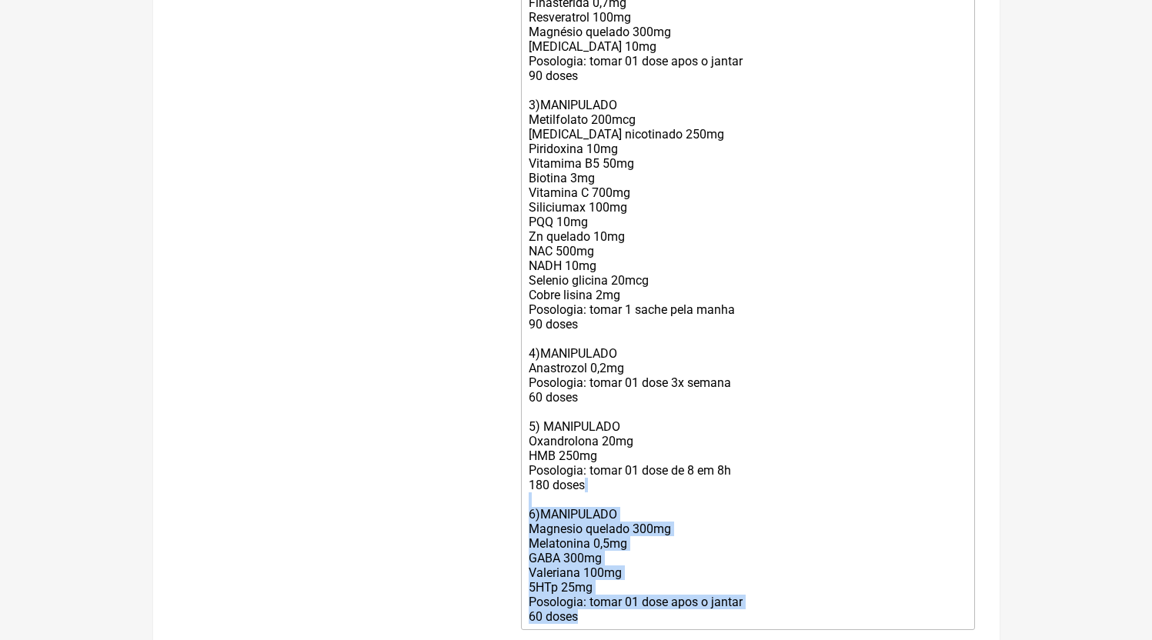
copy div "6)MANIPULADO [MEDICAL_DATA] quelado 300mg Melatonina 0,5mg GABA 300mg Valeriana…"
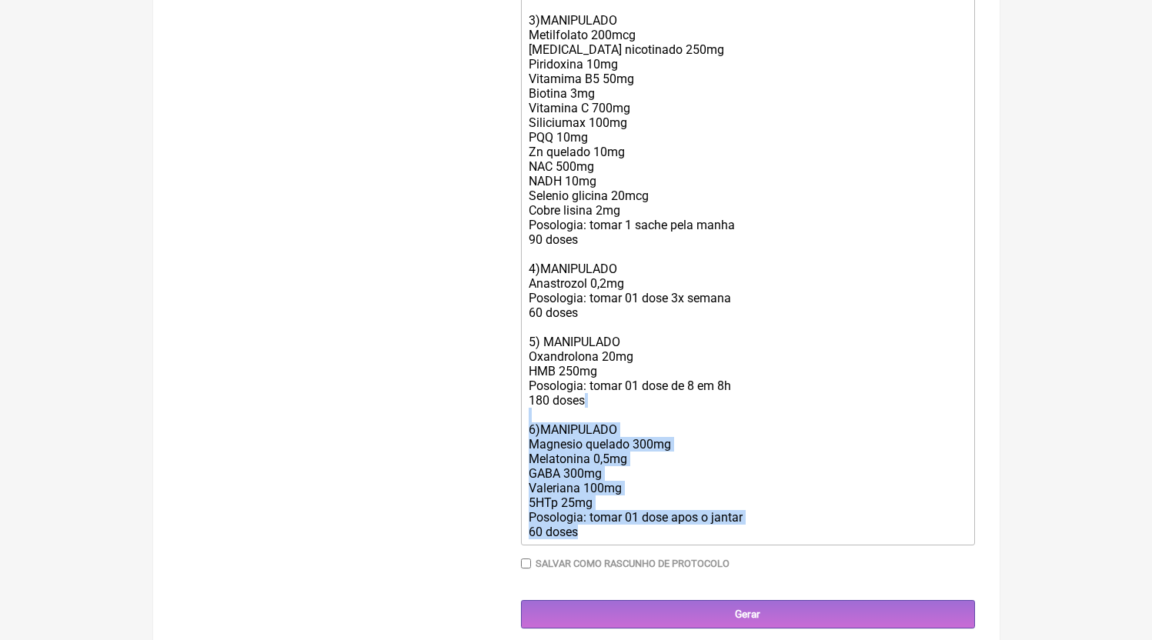
scroll to position [823, 0]
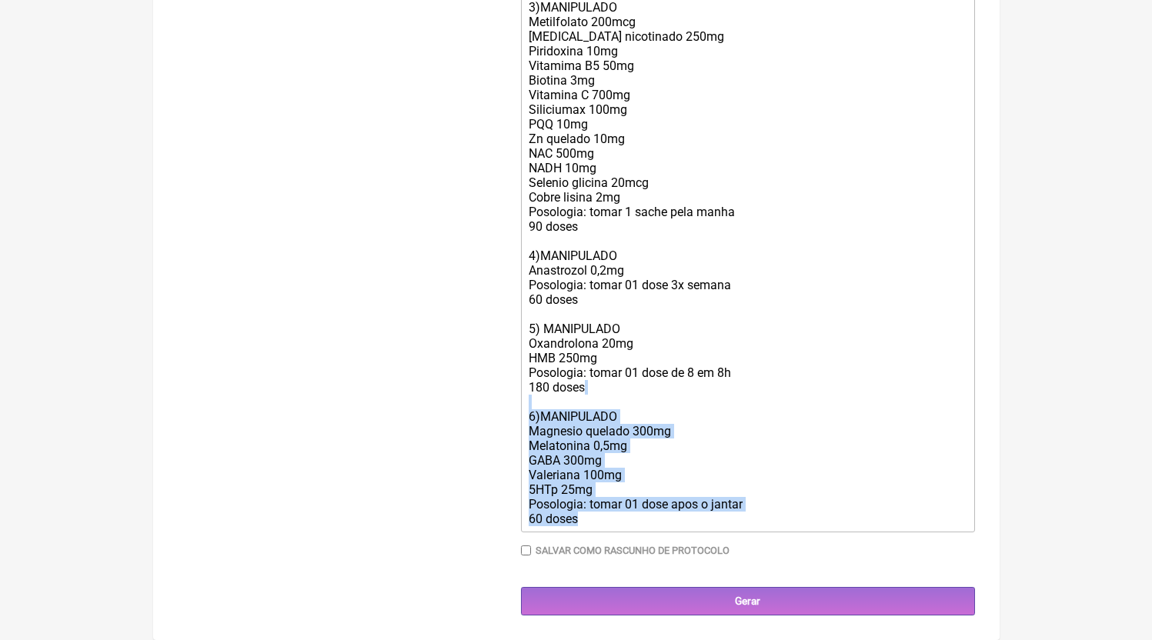
click at [759, 418] on div "21999117414 1) MANIPULADO Vitamina D3 | 7.000ui Vitamina A | 1.000ui Vitamina K…" at bounding box center [747, 131] width 437 height 789
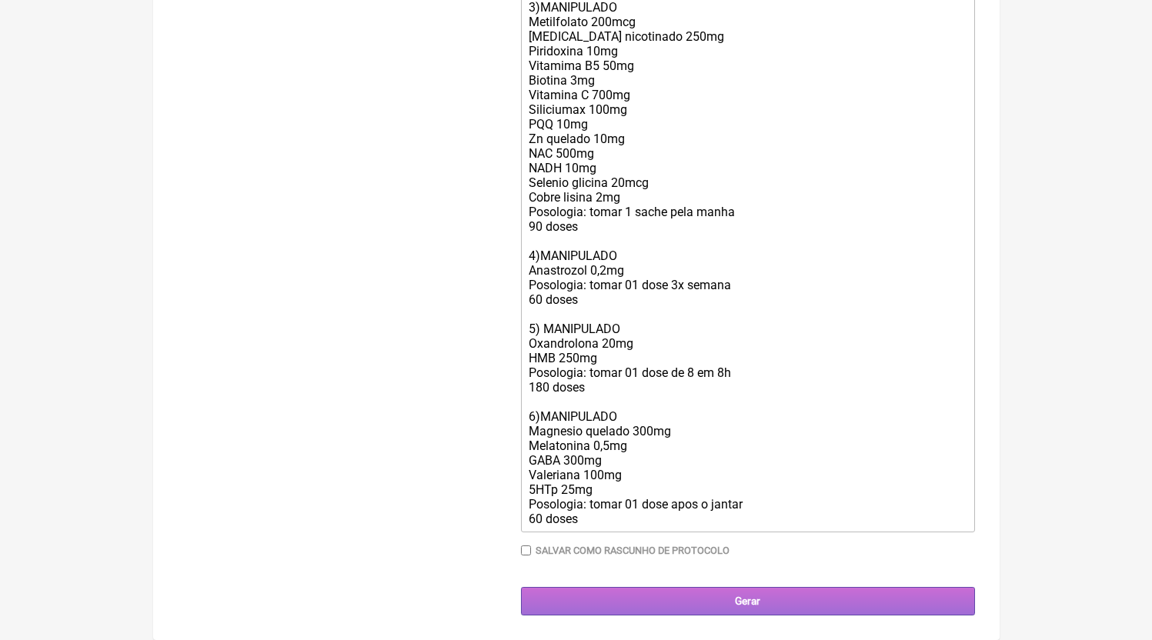
click at [846, 596] on input "Gerar" at bounding box center [748, 601] width 454 height 28
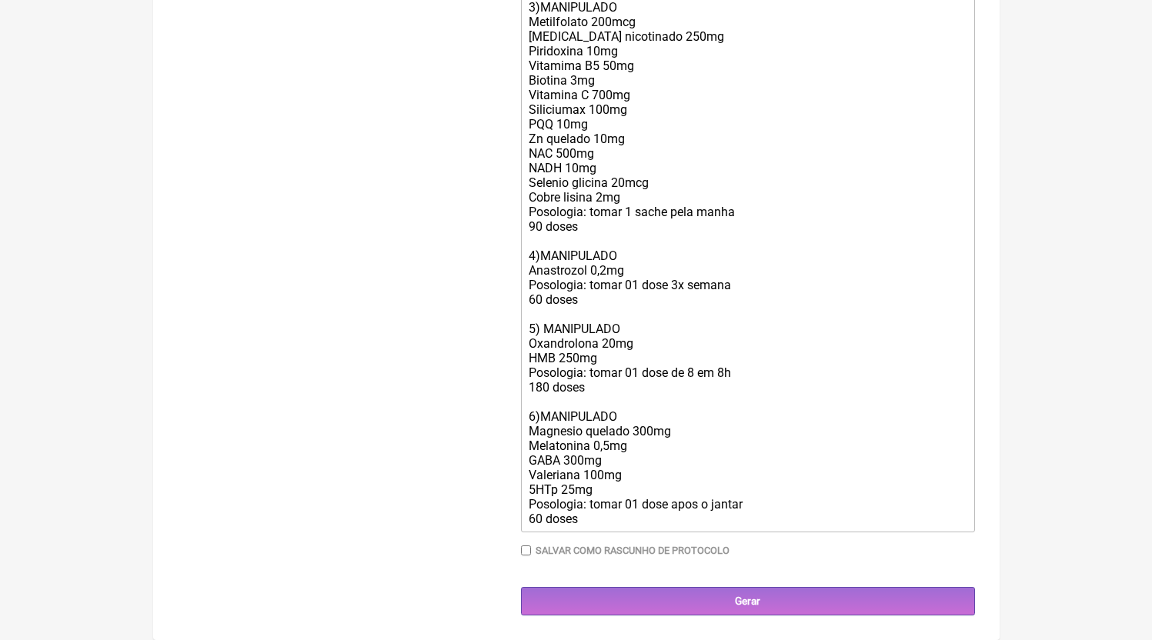
scroll to position [753, 0]
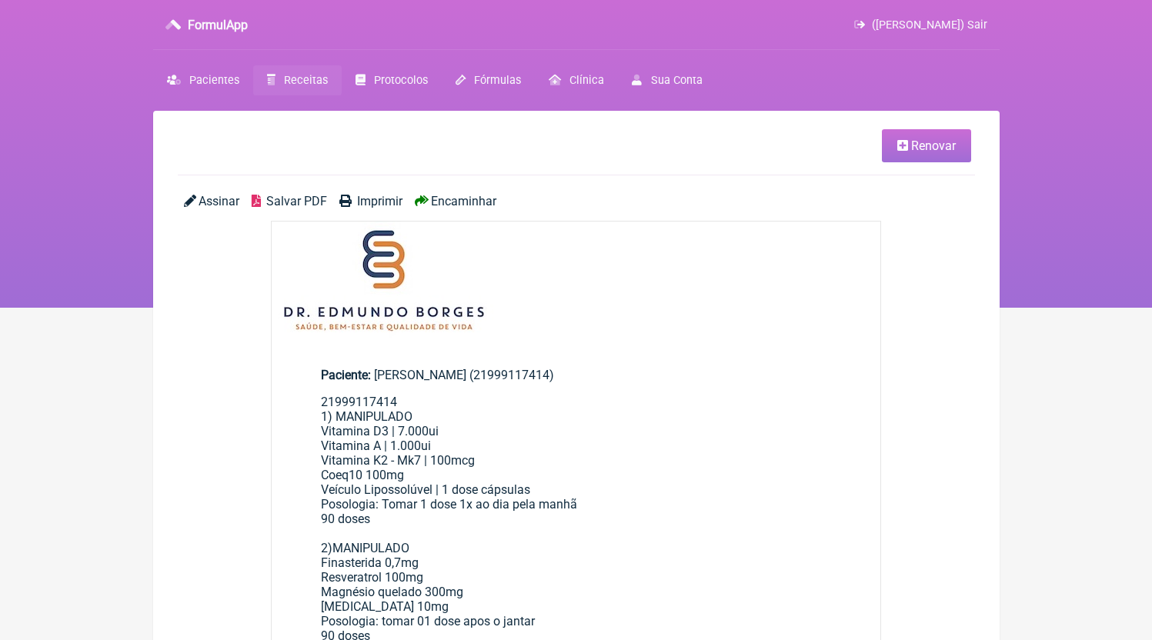
click at [298, 202] on span "Salvar PDF" at bounding box center [296, 201] width 61 height 15
click at [313, 72] on link "Receitas" at bounding box center [297, 80] width 88 height 30
